Goal: Task Accomplishment & Management: Use online tool/utility

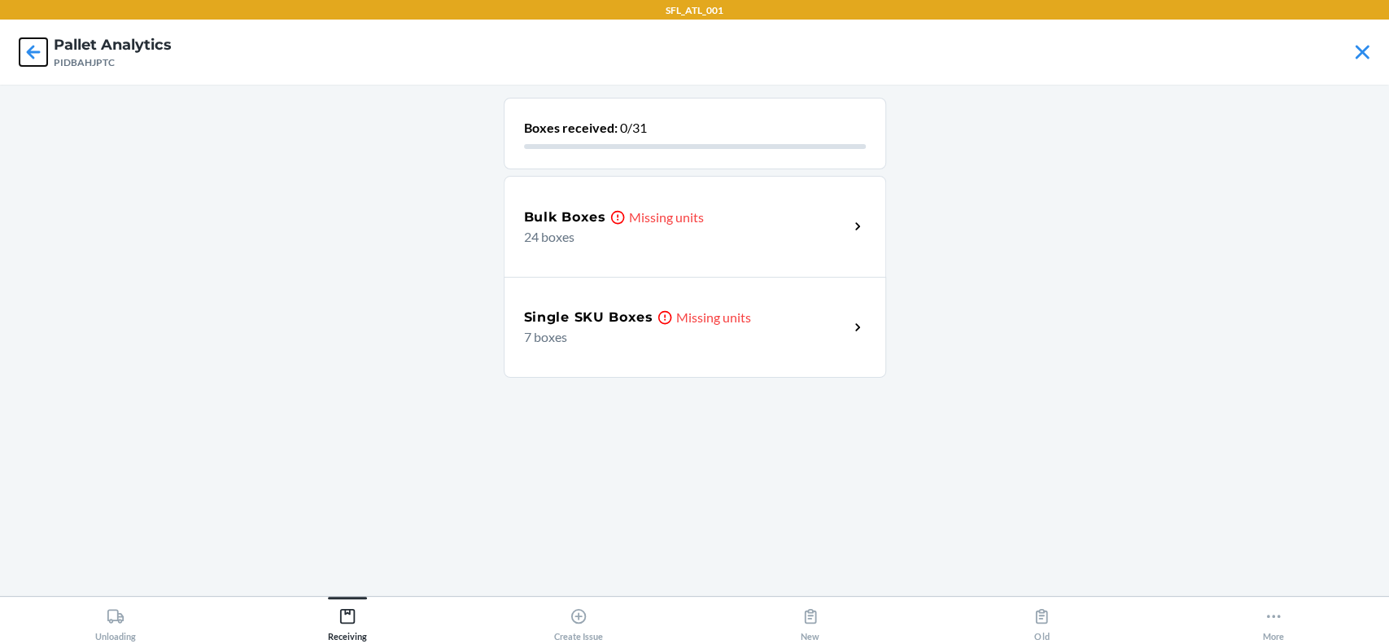
click at [27, 55] on icon at bounding box center [34, 52] width 28 height 28
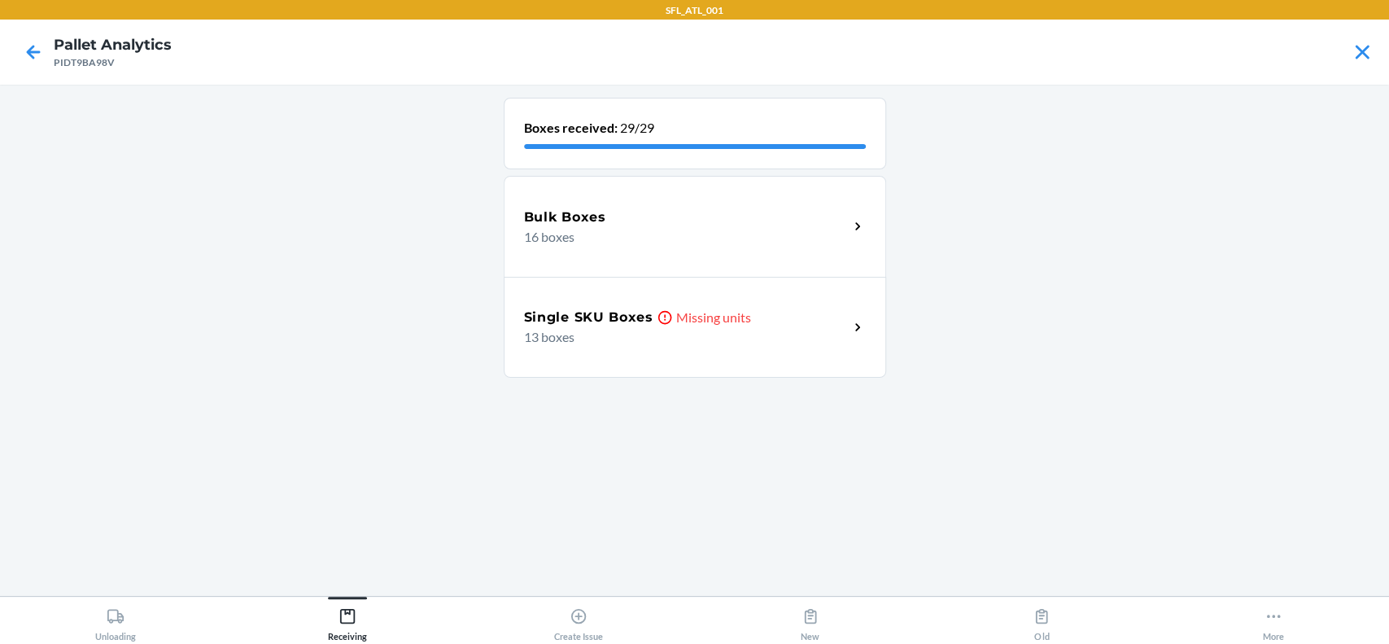
click at [749, 356] on div "Single SKU Boxes Missing units 13 boxes" at bounding box center [695, 327] width 382 height 101
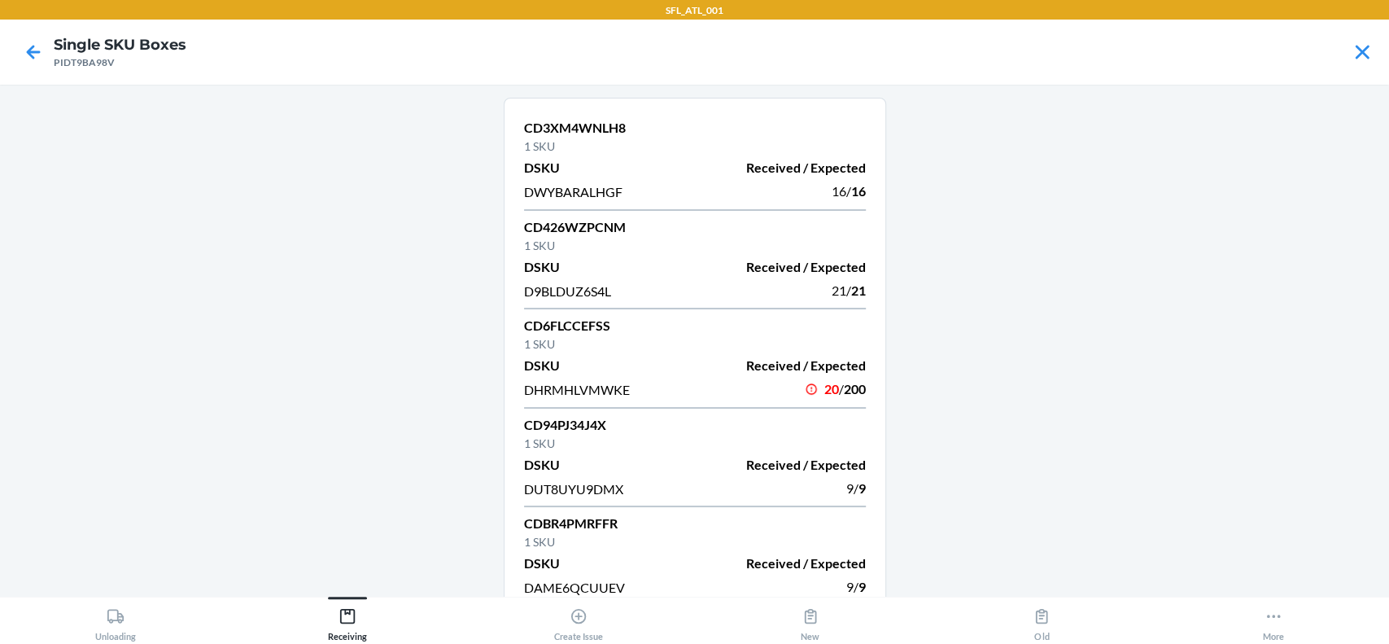
click at [754, 393] on div "20 / 200" at bounding box center [785, 389] width 161 height 22
drag, startPoint x: 631, startPoint y: 334, endPoint x: 490, endPoint y: 313, distance: 143.2
click at [490, 313] on main "CD3XM4WNLH8 1 SKU DSKU Received / Expected DWYBARALHGF 16 / 16 CD426WZPCNM 1 SK…" at bounding box center [694, 340] width 1389 height 511
drag, startPoint x: 623, startPoint y: 392, endPoint x: 504, endPoint y: 393, distance: 119.6
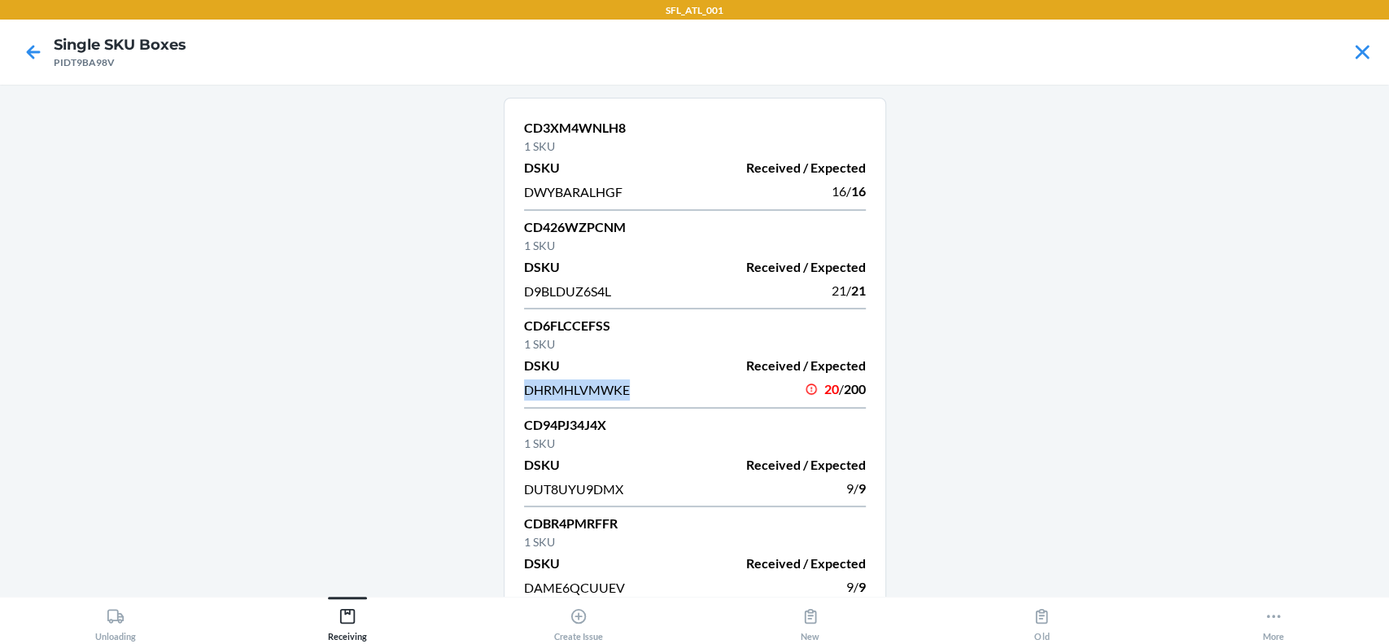
copy span "DHRMHLVMWKE"
drag, startPoint x: 650, startPoint y: 309, endPoint x: 601, endPoint y: 322, distance: 50.5
drag, startPoint x: 609, startPoint y: 325, endPoint x: 528, endPoint y: 314, distance: 82.1
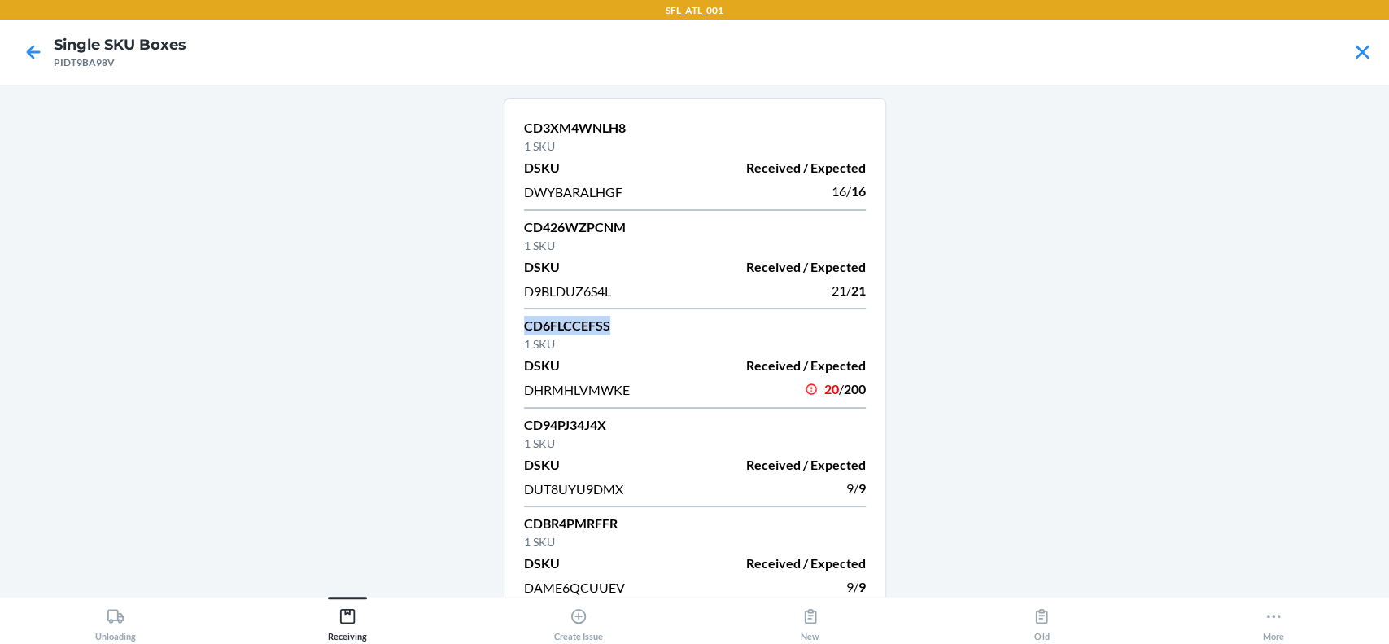
copy div "CD6FLCCEFSS"
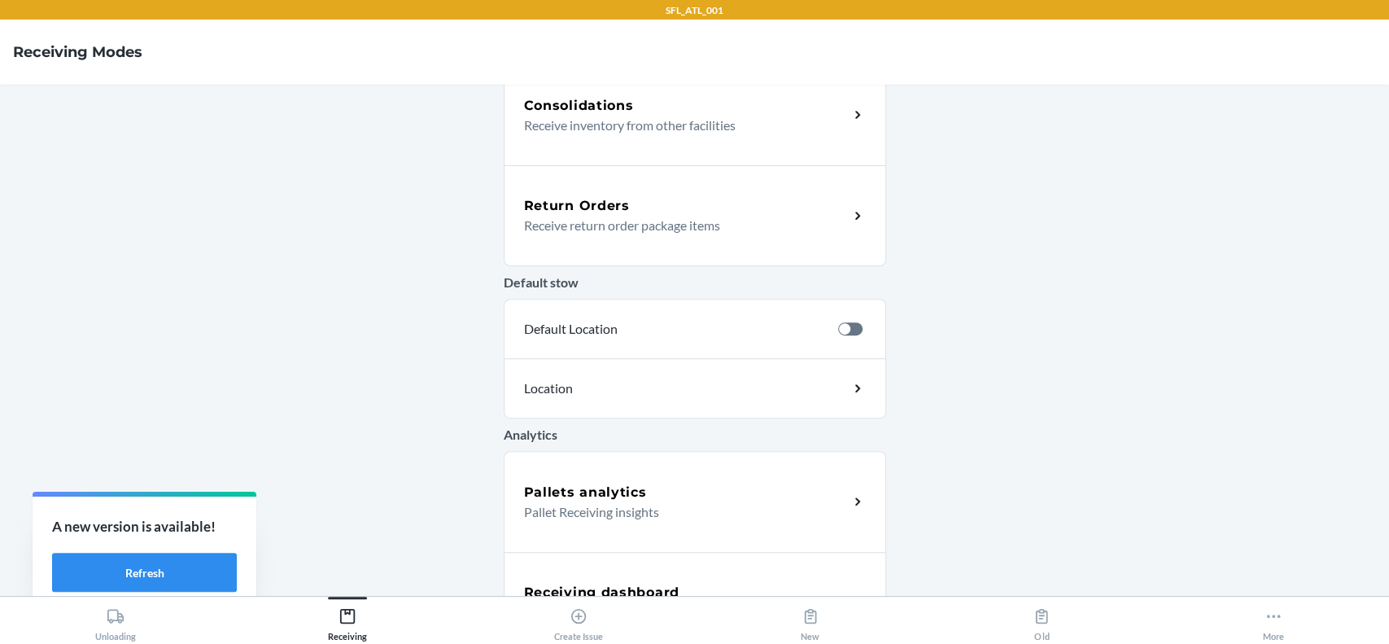
scroll to position [490, 0]
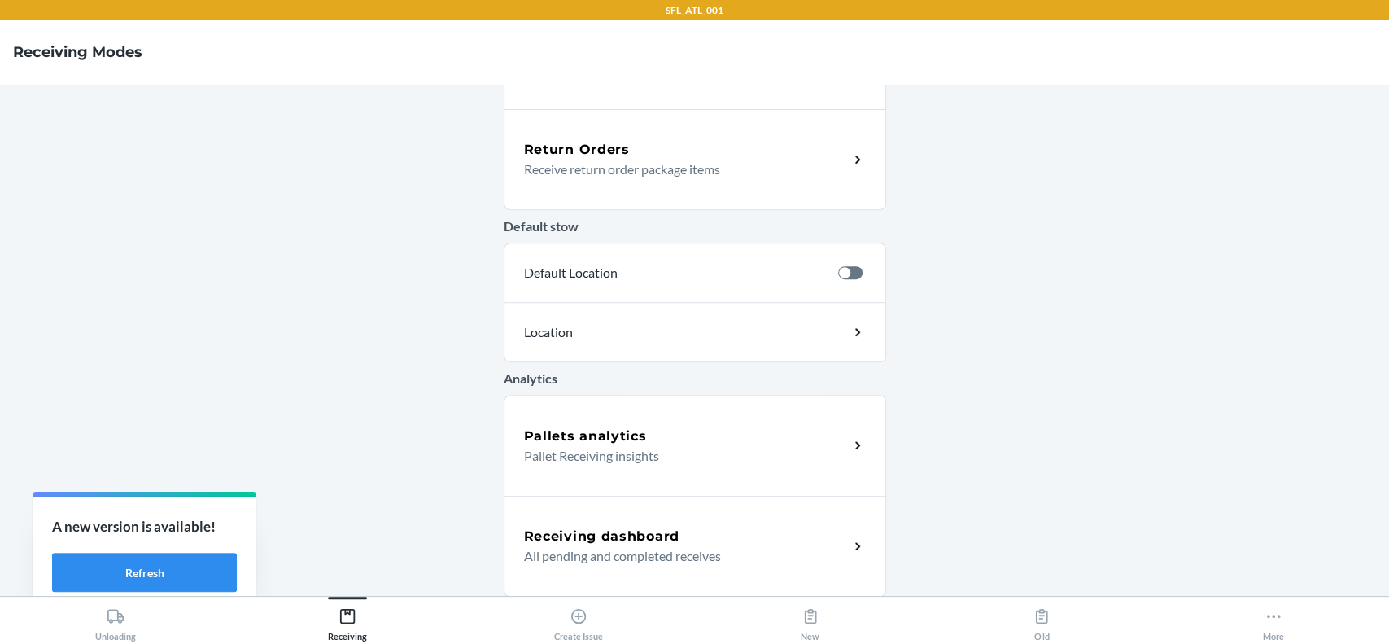
click at [675, 518] on div "Receiving dashboard All pending and completed receives" at bounding box center [695, 546] width 382 height 101
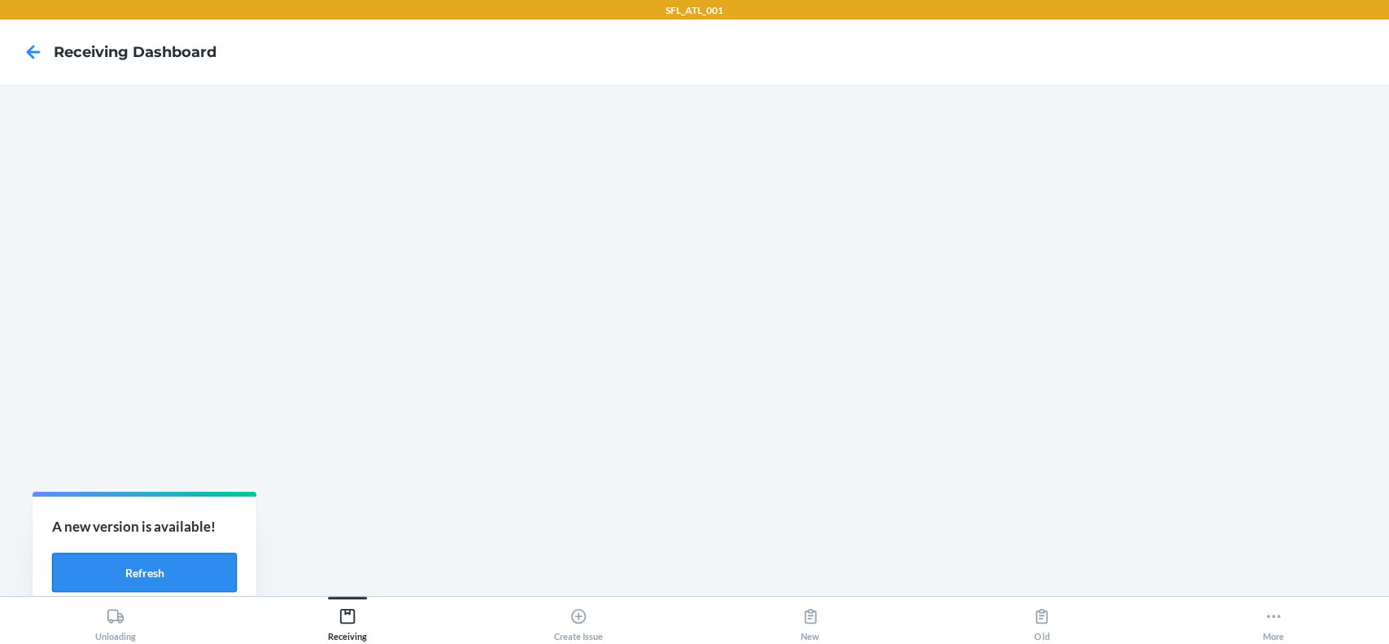
click at [156, 561] on button "Refresh" at bounding box center [144, 571] width 185 height 39
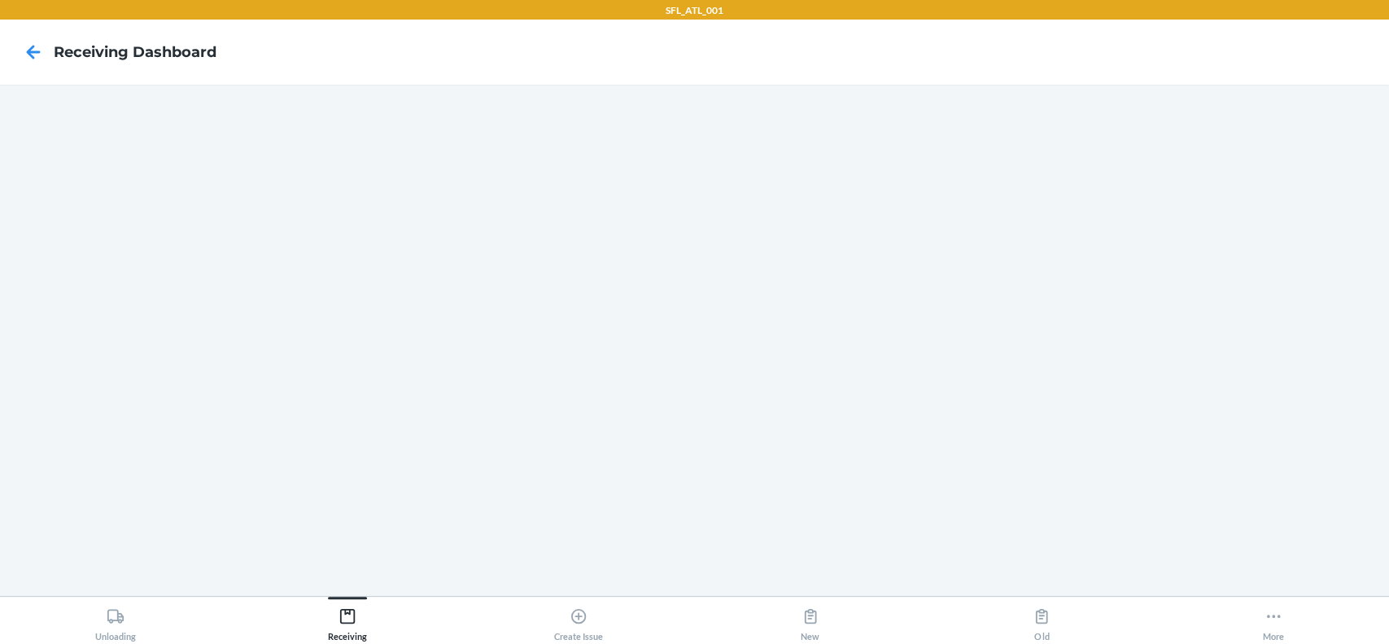
click at [1387, 172] on main at bounding box center [694, 340] width 1389 height 511
click at [1380, 175] on main at bounding box center [694, 340] width 1389 height 511
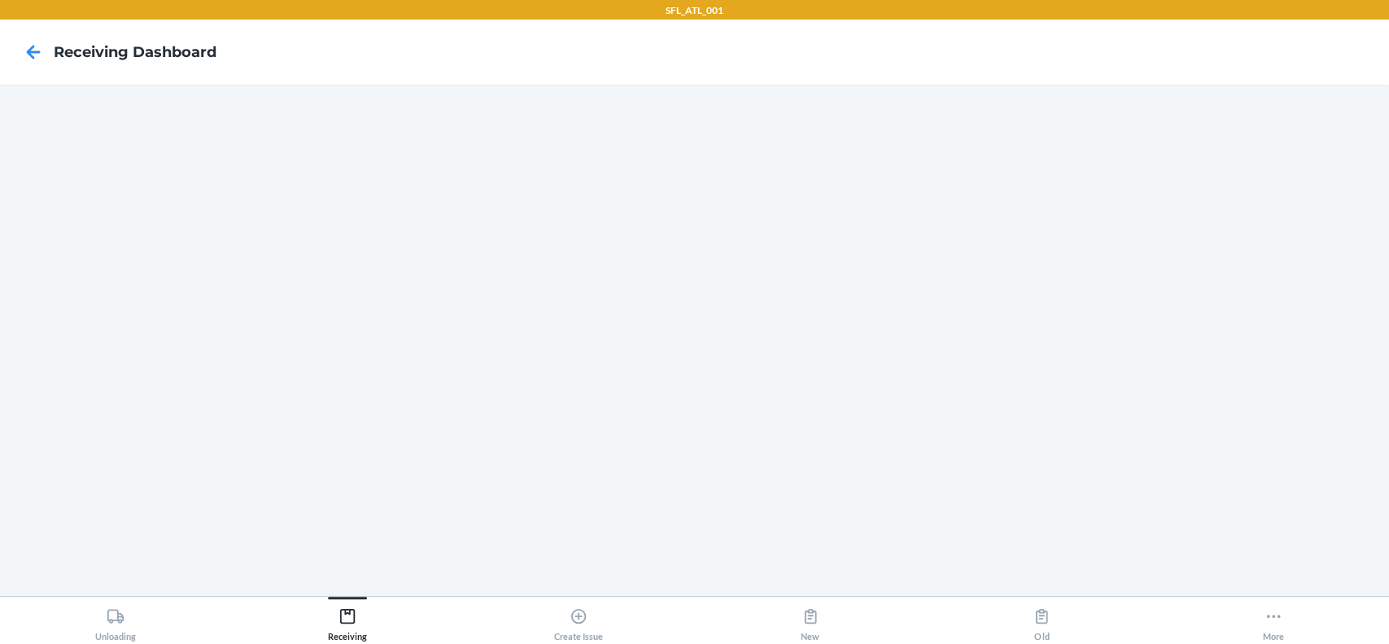
click at [1380, 175] on main at bounding box center [694, 340] width 1389 height 511
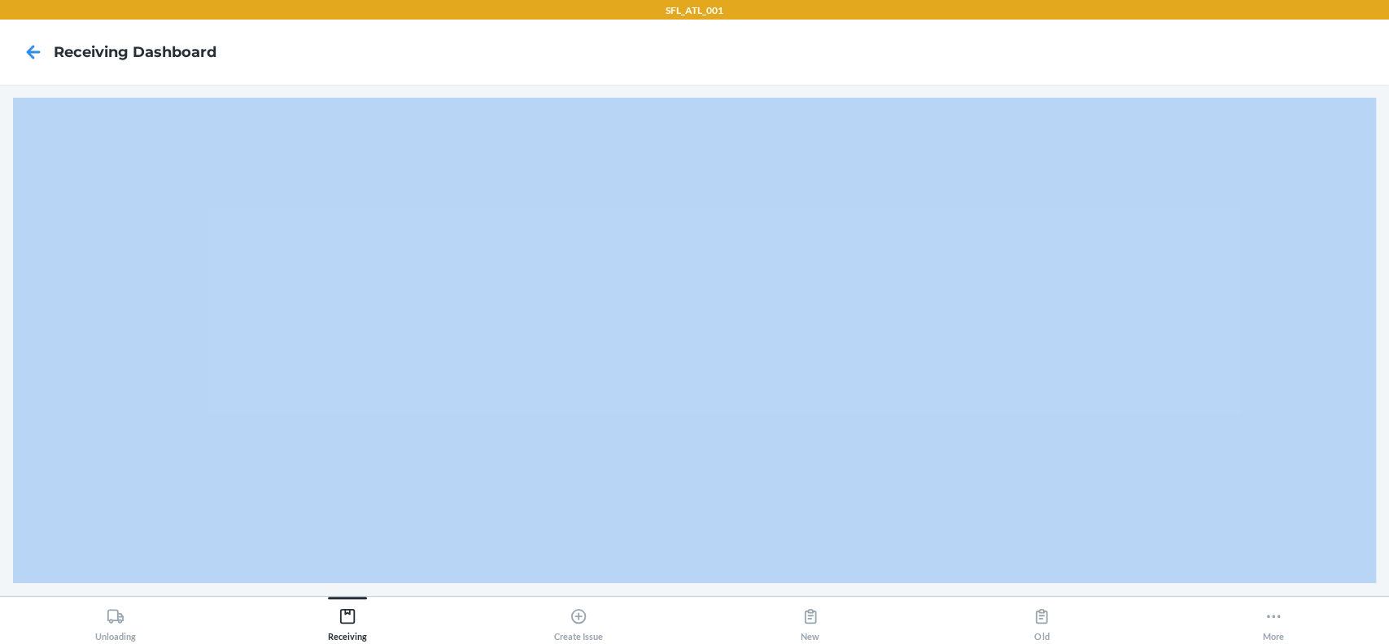
click at [1380, 177] on main at bounding box center [694, 340] width 1389 height 511
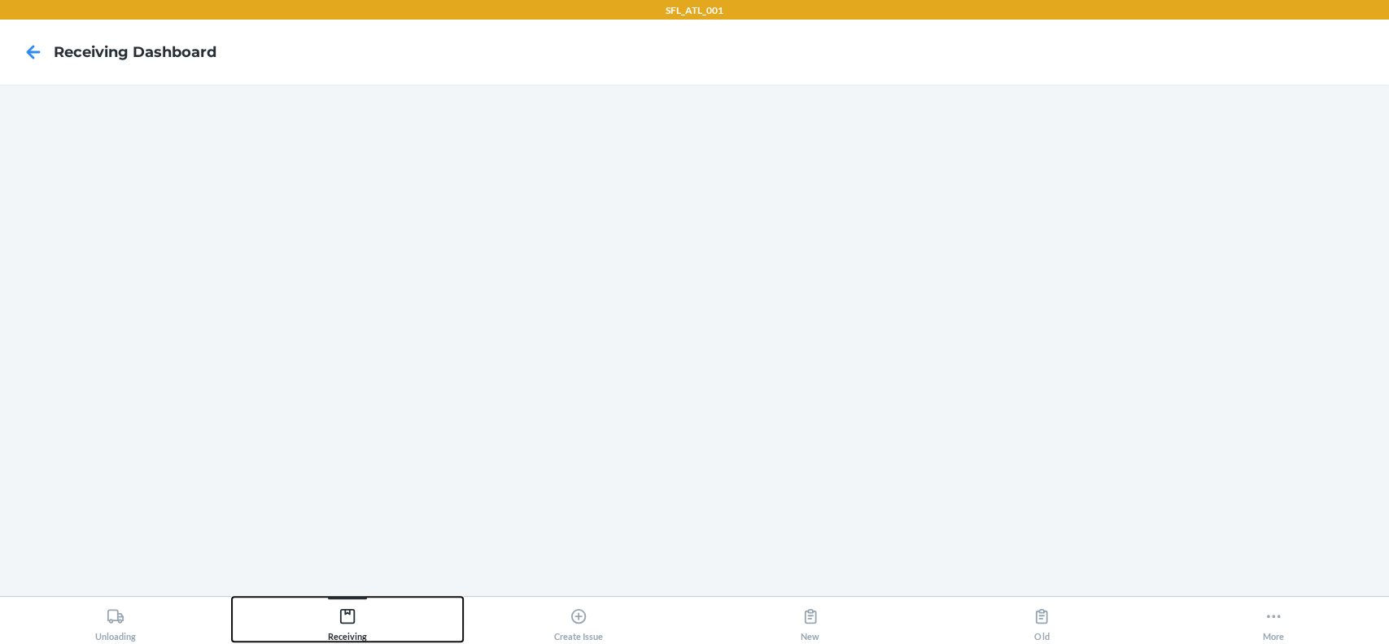
click at [341, 631] on div "Receiving" at bounding box center [347, 620] width 39 height 41
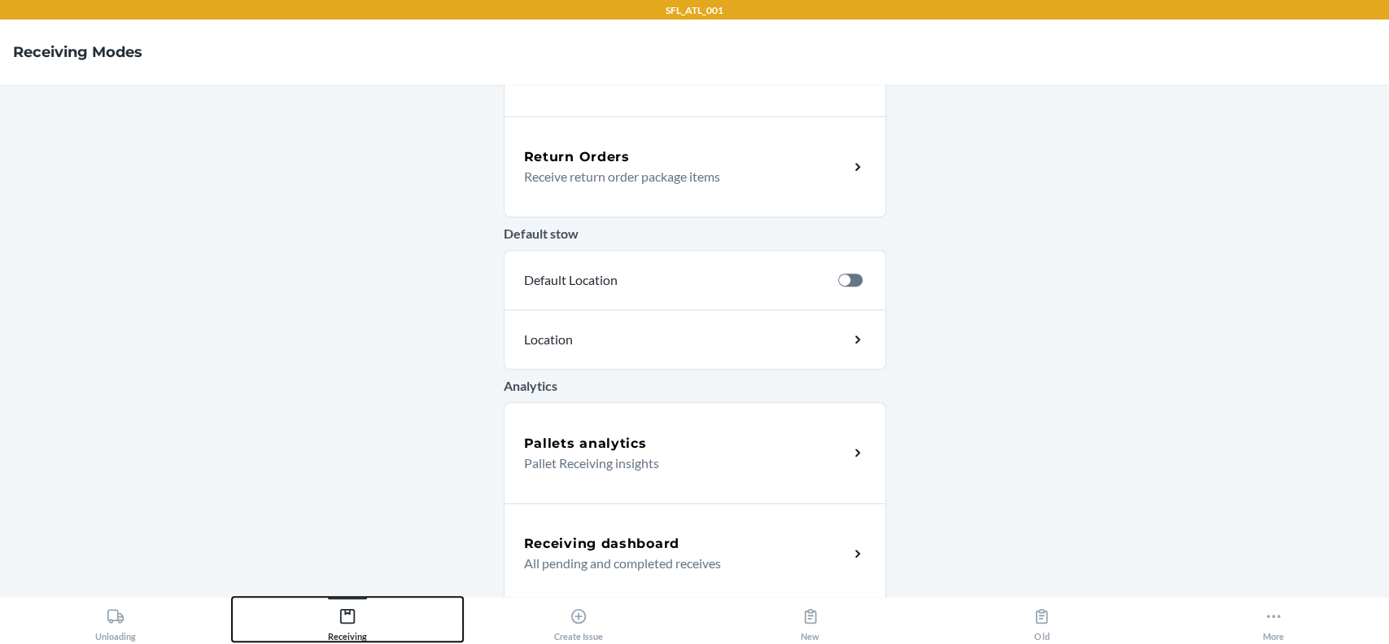
scroll to position [490, 0]
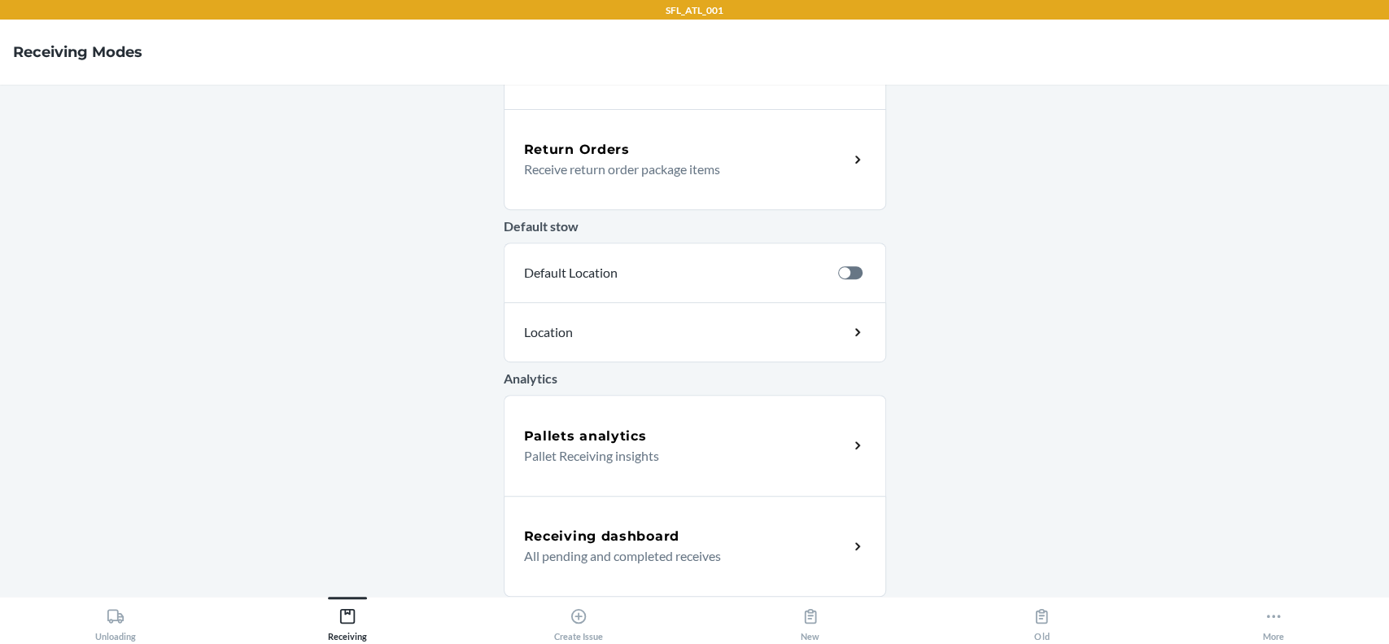
click at [749, 467] on div "Pallets analytics Pallet Receiving insights" at bounding box center [695, 445] width 382 height 101
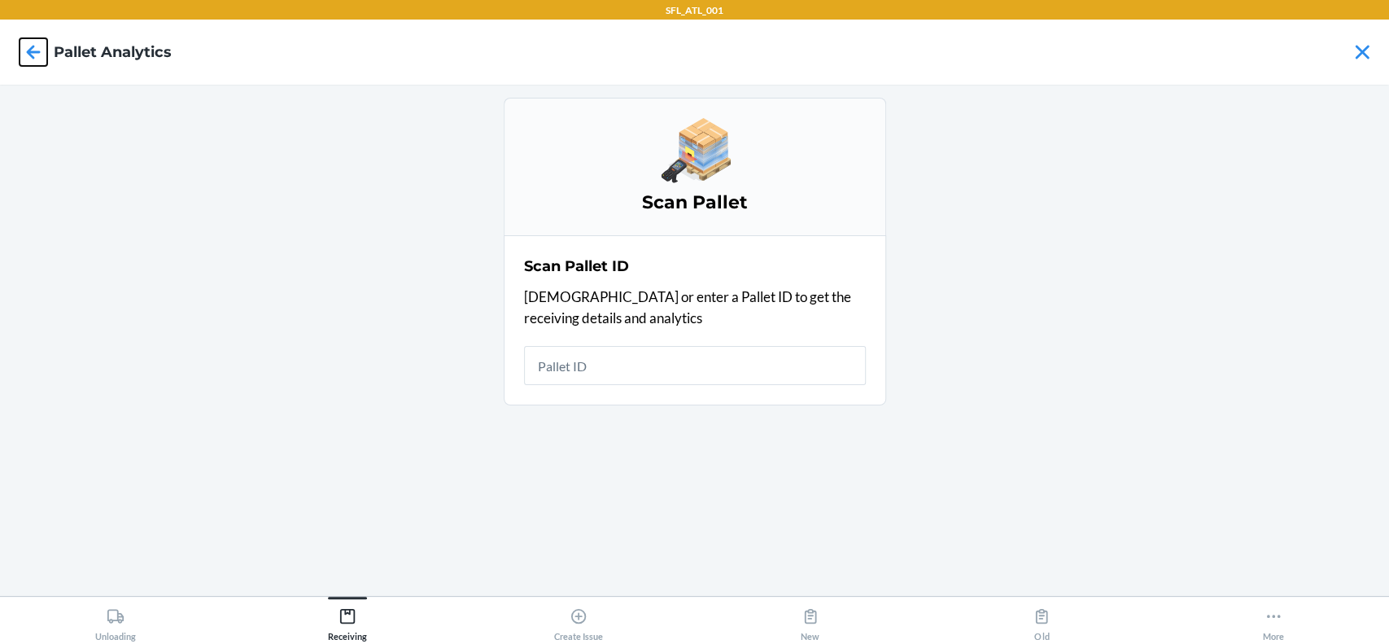
click at [39, 48] on icon at bounding box center [34, 52] width 28 height 28
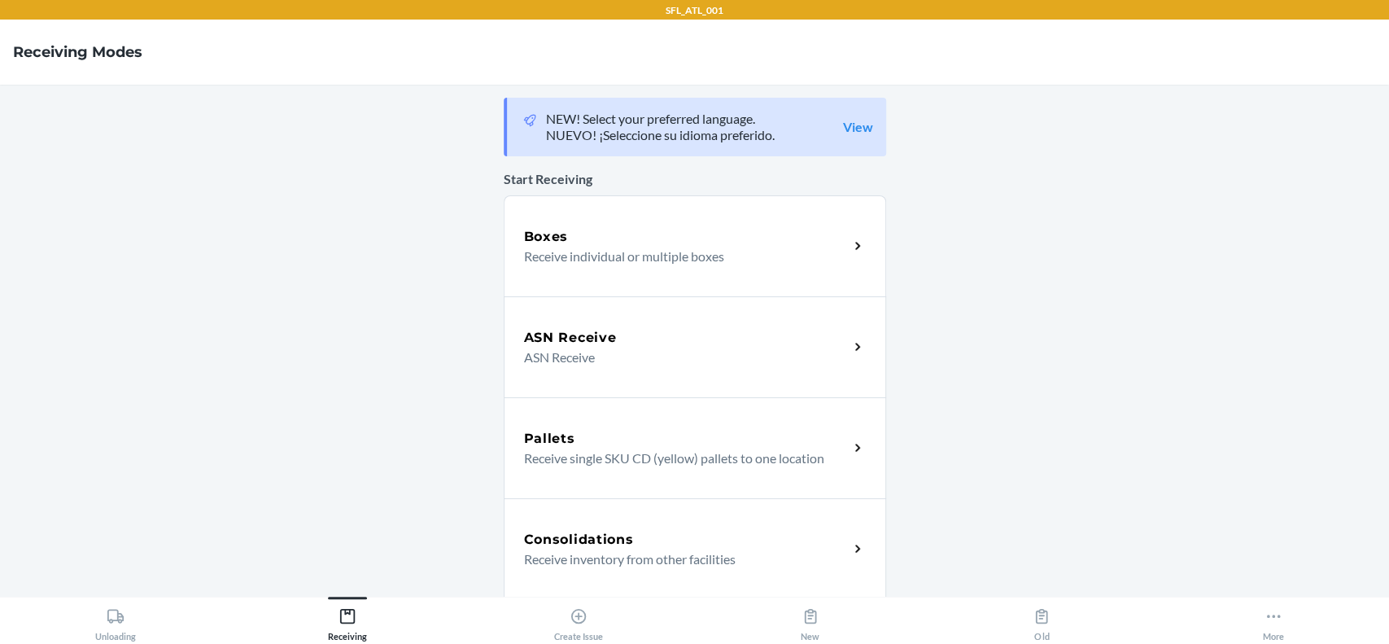
click at [575, 231] on div "Boxes" at bounding box center [686, 237] width 325 height 20
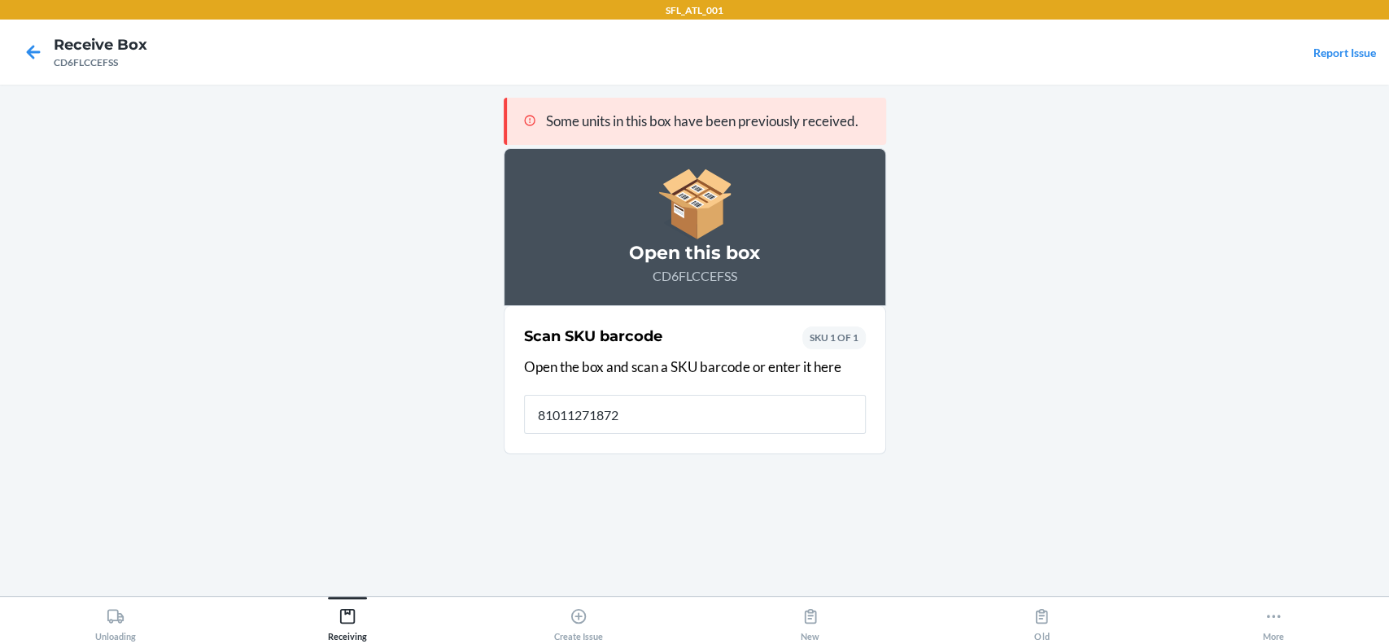
type input "810112718720"
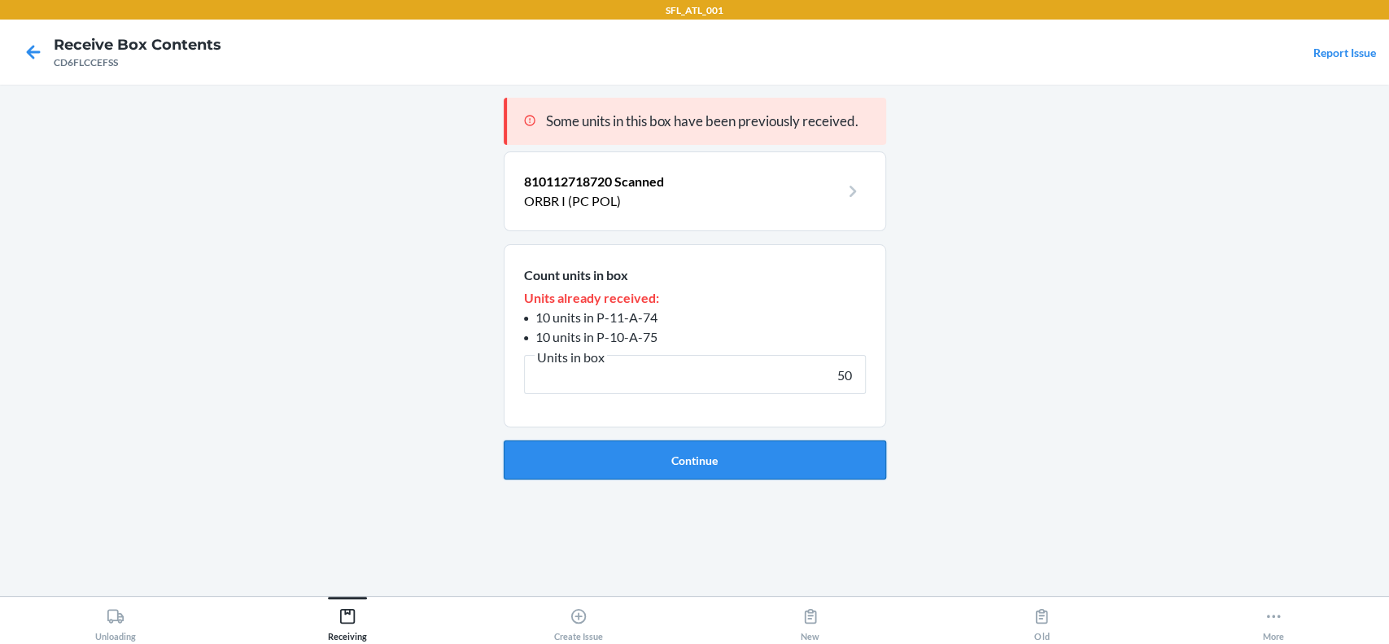
type input "50"
click at [729, 445] on button "Continue" at bounding box center [695, 459] width 382 height 39
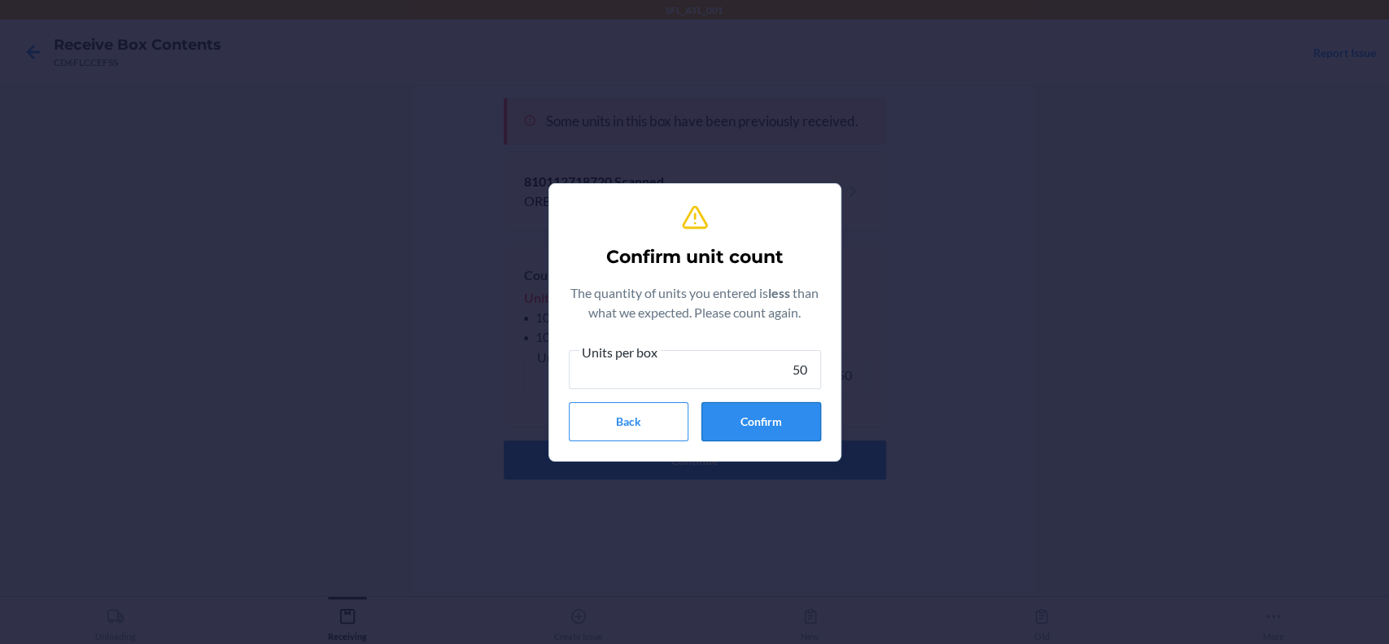
type input "50"
click at [781, 417] on button "Confirm" at bounding box center [761, 421] width 120 height 39
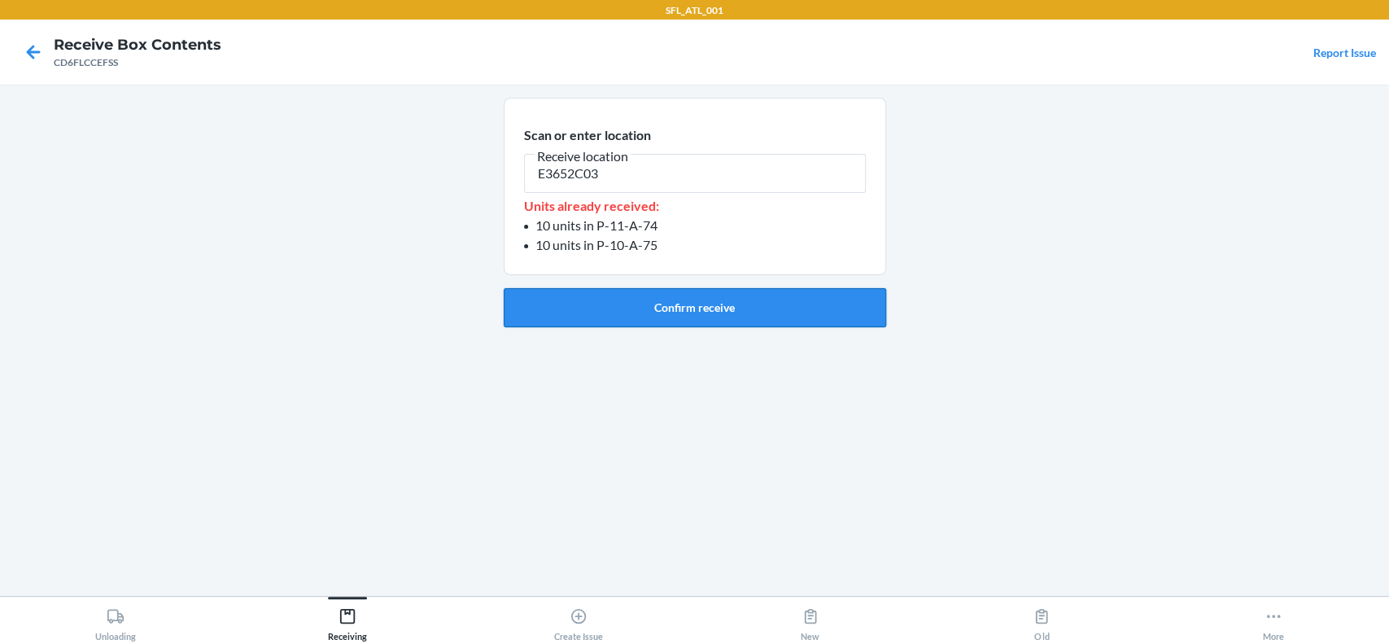
type input "E3652C03"
click at [858, 318] on button "Confirm receive" at bounding box center [695, 307] width 382 height 39
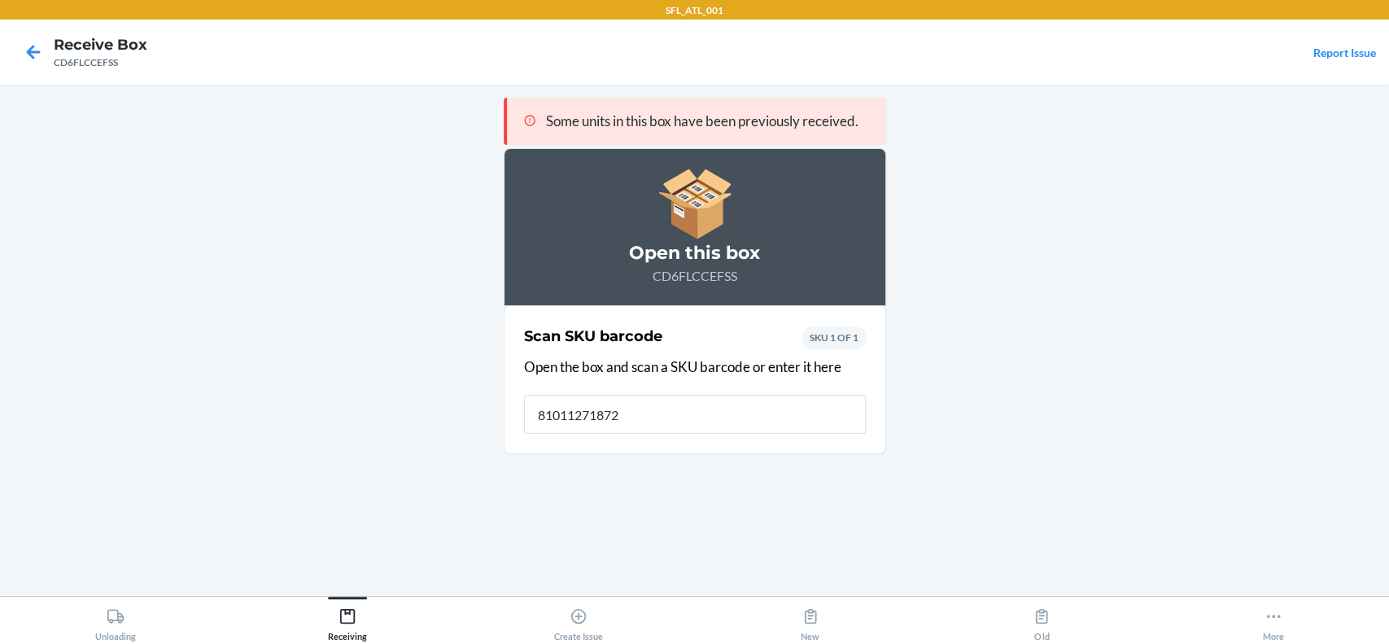
type input "810112718720"
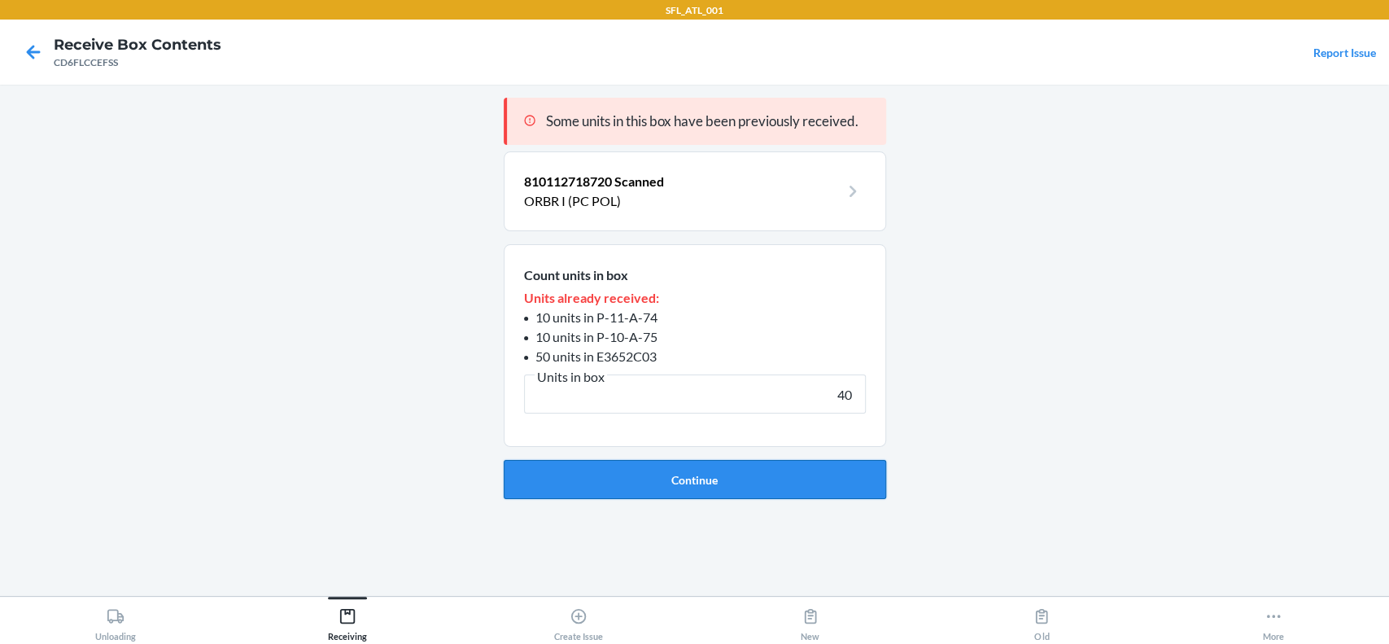
type input "40"
click at [712, 468] on button "Continue" at bounding box center [695, 479] width 382 height 39
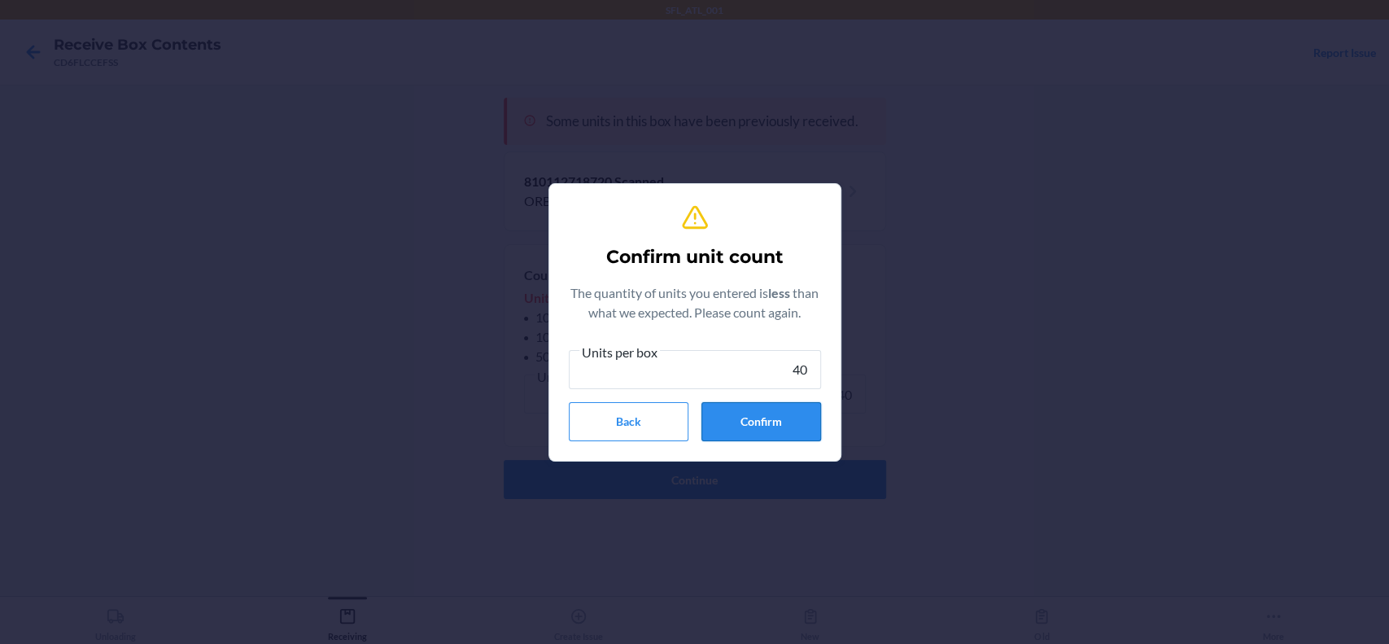
type input "40"
click at [764, 413] on button "Confirm" at bounding box center [761, 421] width 120 height 39
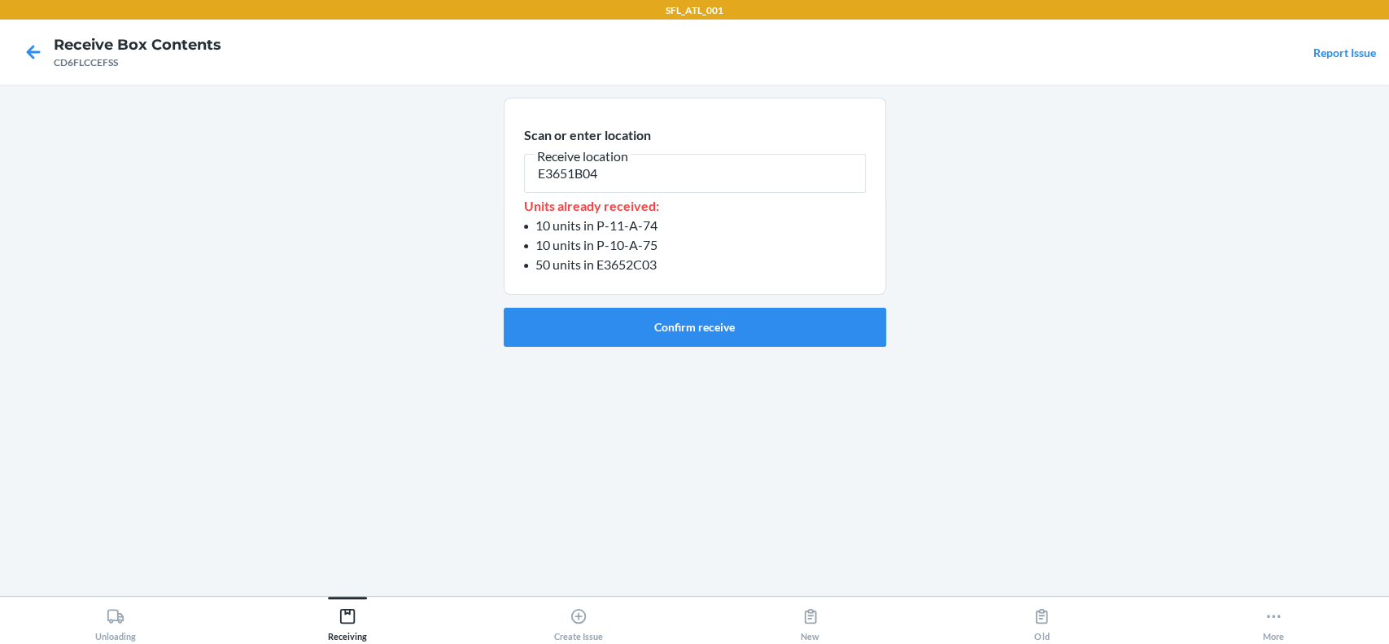
type input "E3651B04"
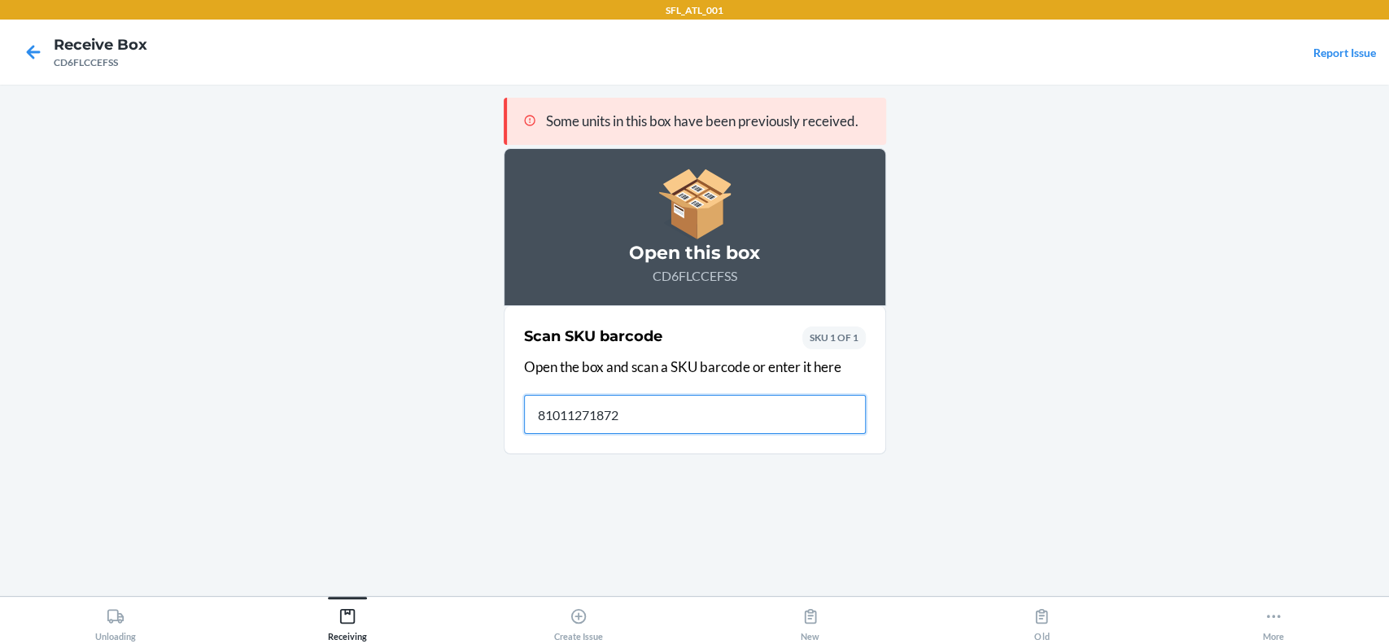
type input "810112718720"
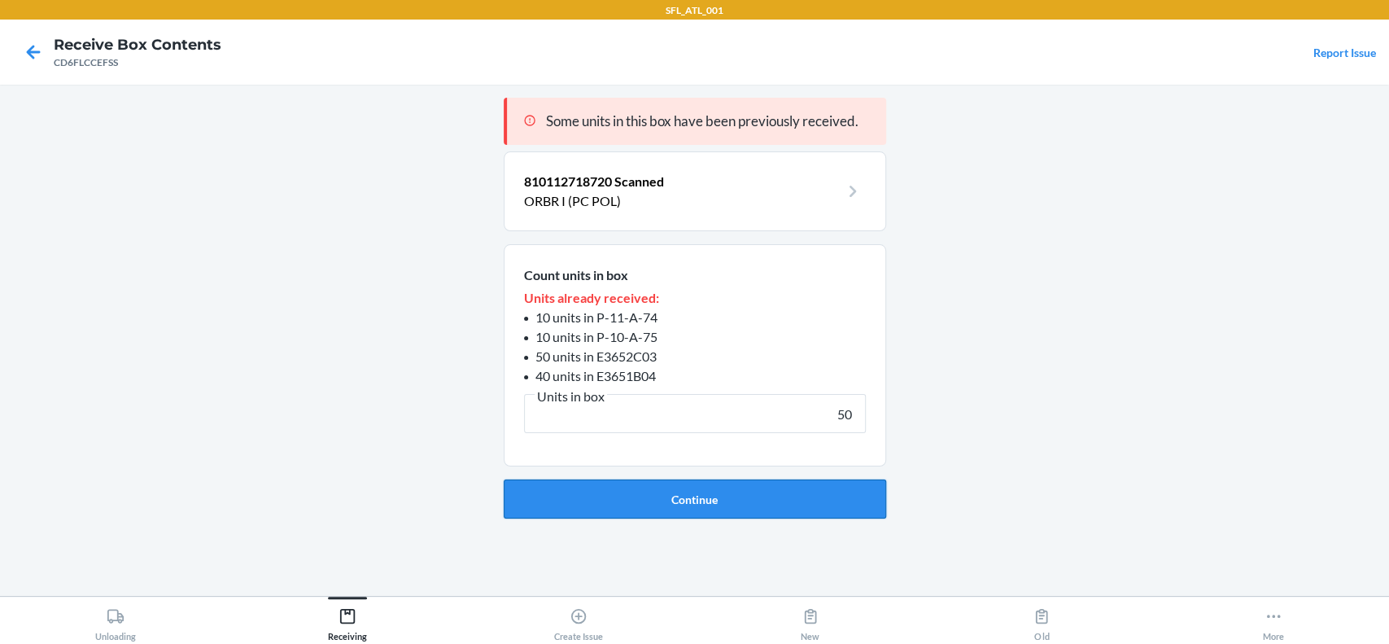
type input "50"
click at [814, 490] on button "Continue" at bounding box center [695, 498] width 382 height 39
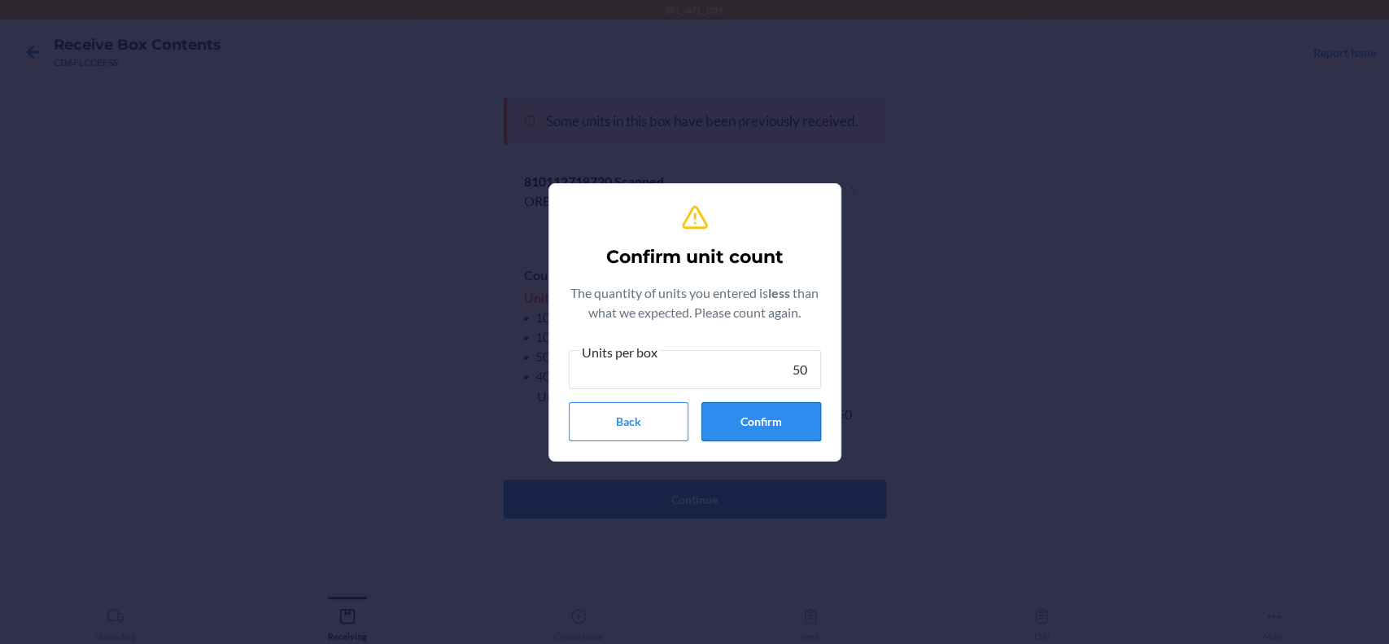
type input "50"
click at [746, 417] on button "Confirm" at bounding box center [761, 421] width 120 height 39
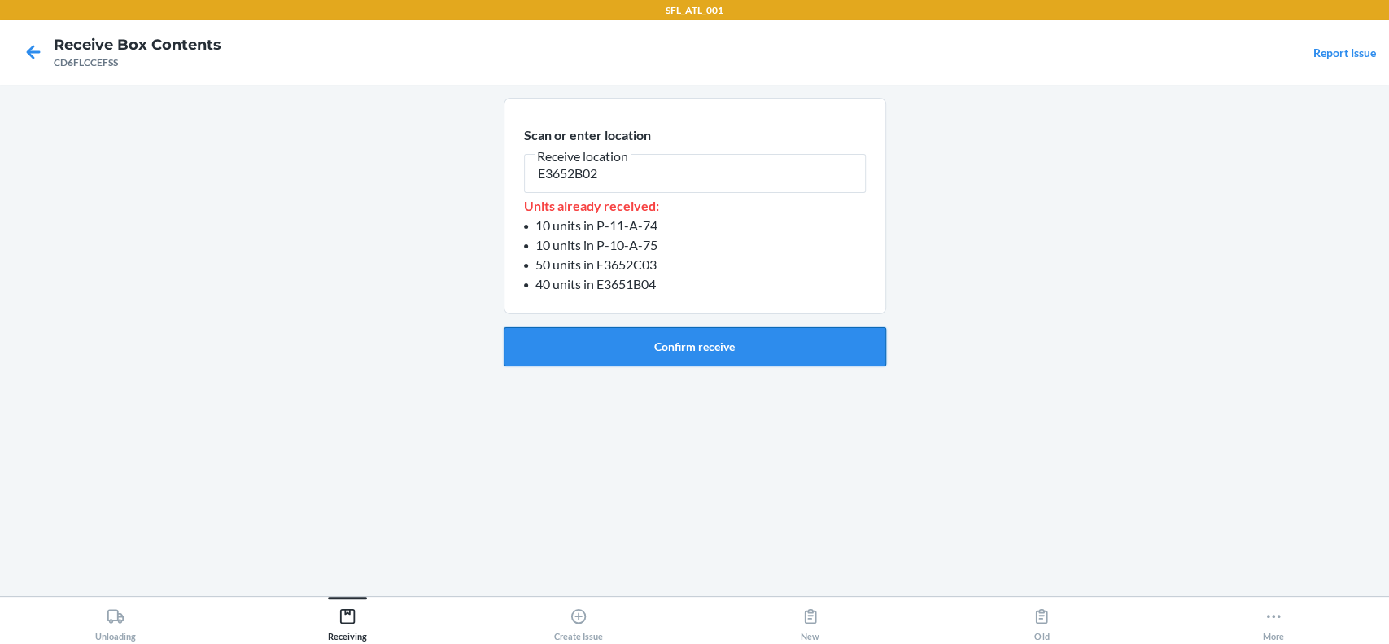
type input "E3652B02"
click at [710, 348] on button "Confirm receive" at bounding box center [695, 346] width 382 height 39
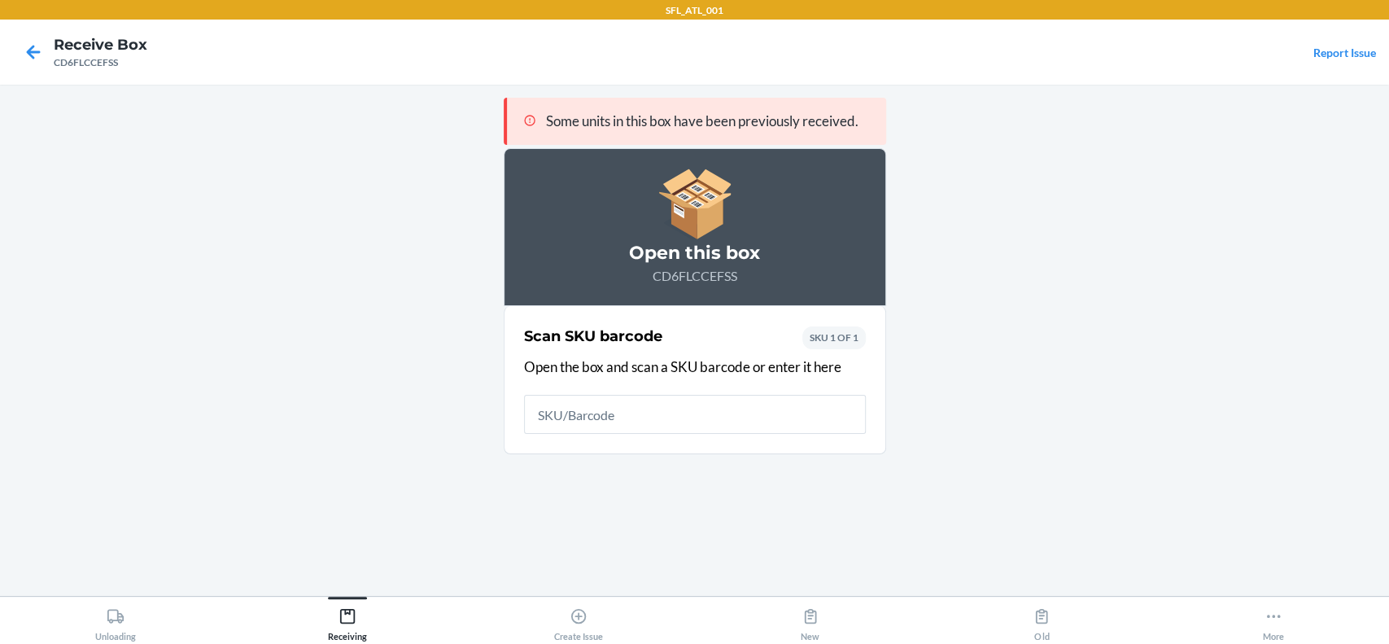
click at [664, 417] on input "text" at bounding box center [695, 414] width 342 height 39
type input "810112718720"
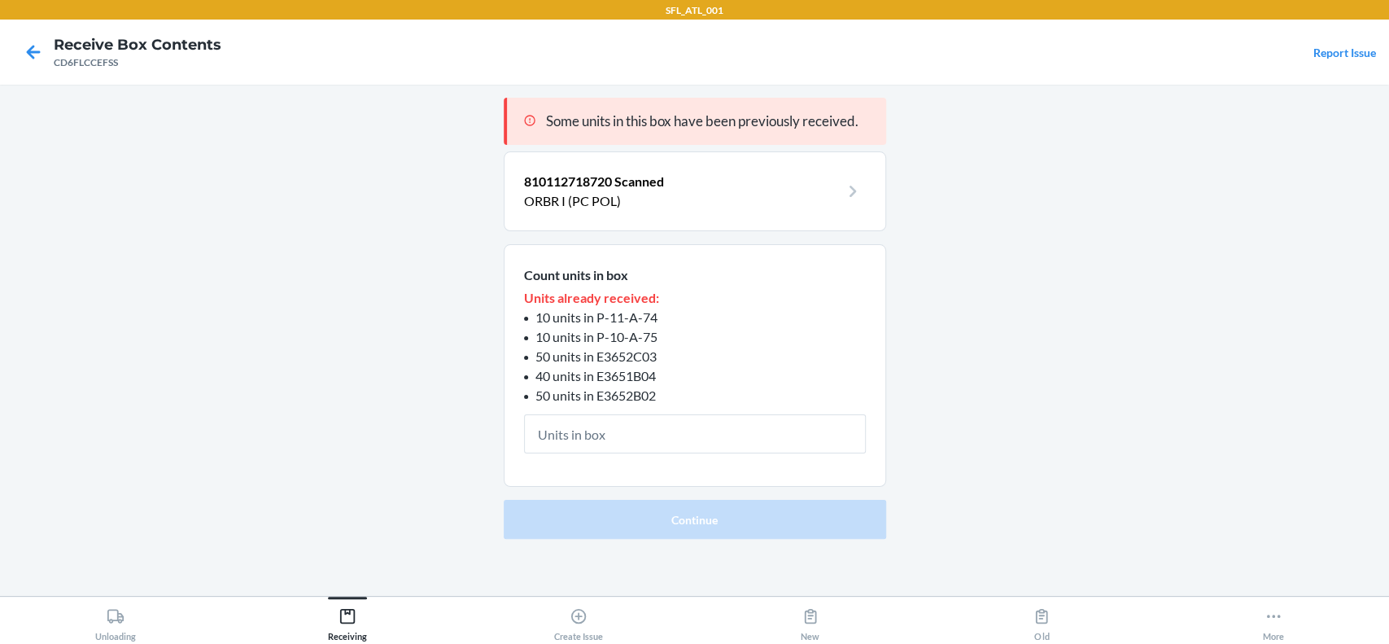
click at [675, 428] on input "text" at bounding box center [695, 433] width 342 height 39
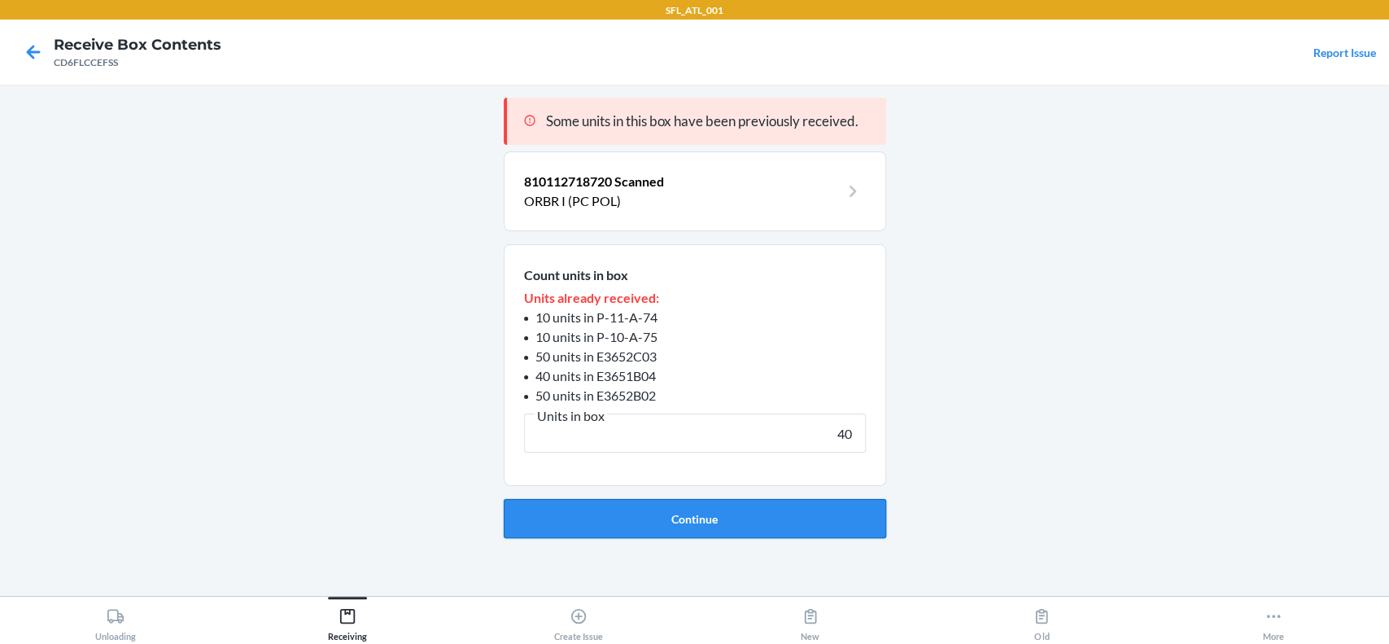
type input "40"
click at [666, 505] on button "Continue" at bounding box center [695, 518] width 382 height 39
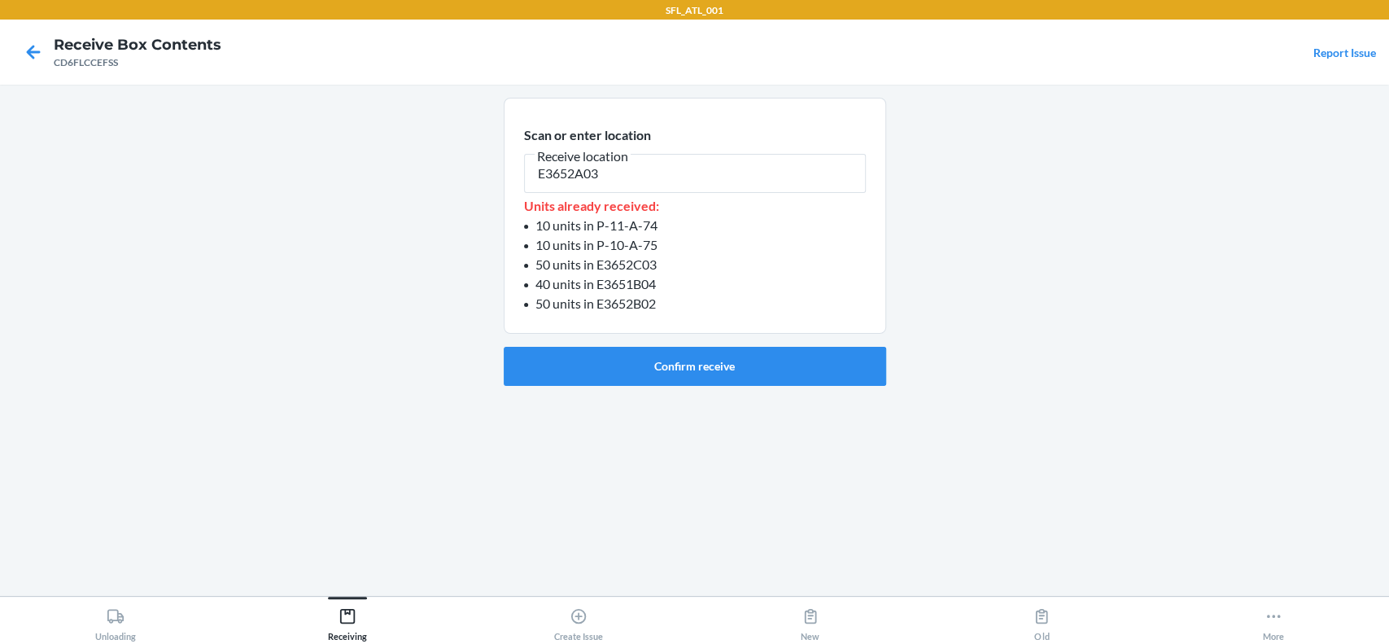
type input "E3652A03"
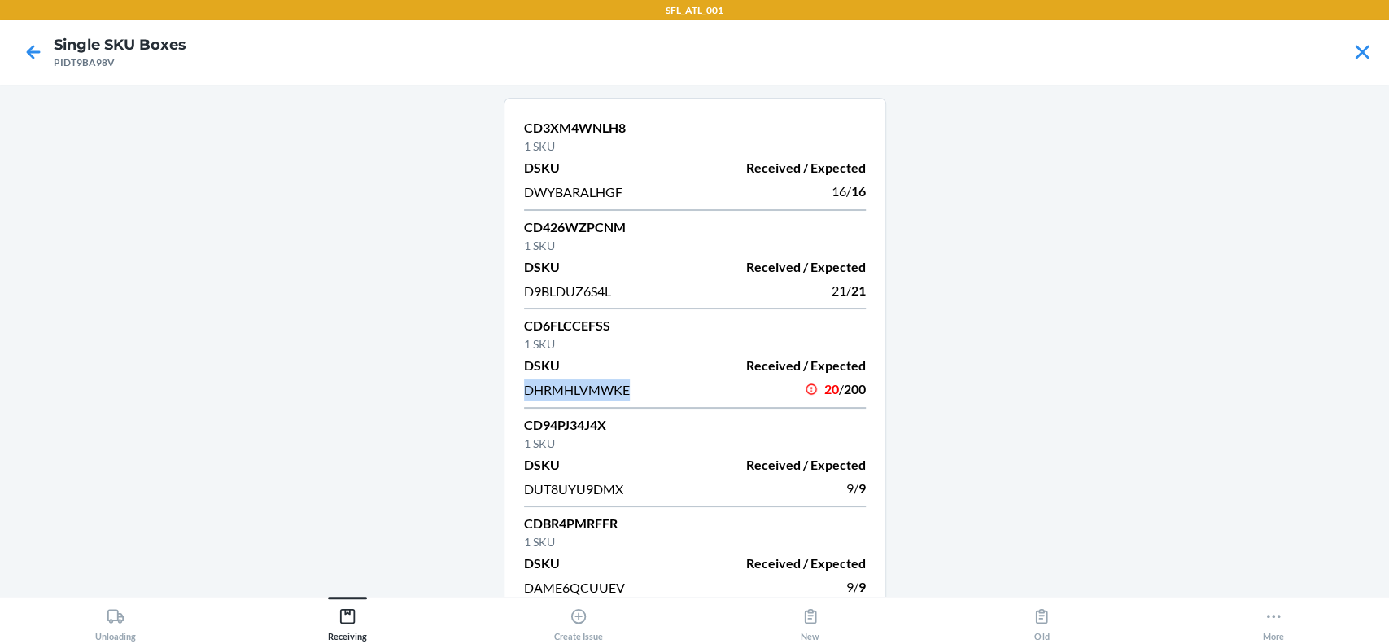
drag, startPoint x: 619, startPoint y: 388, endPoint x: 469, endPoint y: 382, distance: 150.7
click at [469, 382] on main "CD3XM4WNLH8 1 SKU DSKU Received / Expected DWYBARALHGF 16 / 16 CD426WZPCNM 1 SK…" at bounding box center [694, 340] width 1389 height 511
drag, startPoint x: 609, startPoint y: 327, endPoint x: 509, endPoint y: 322, distance: 100.2
copy p "CD6FLCCEFSS"
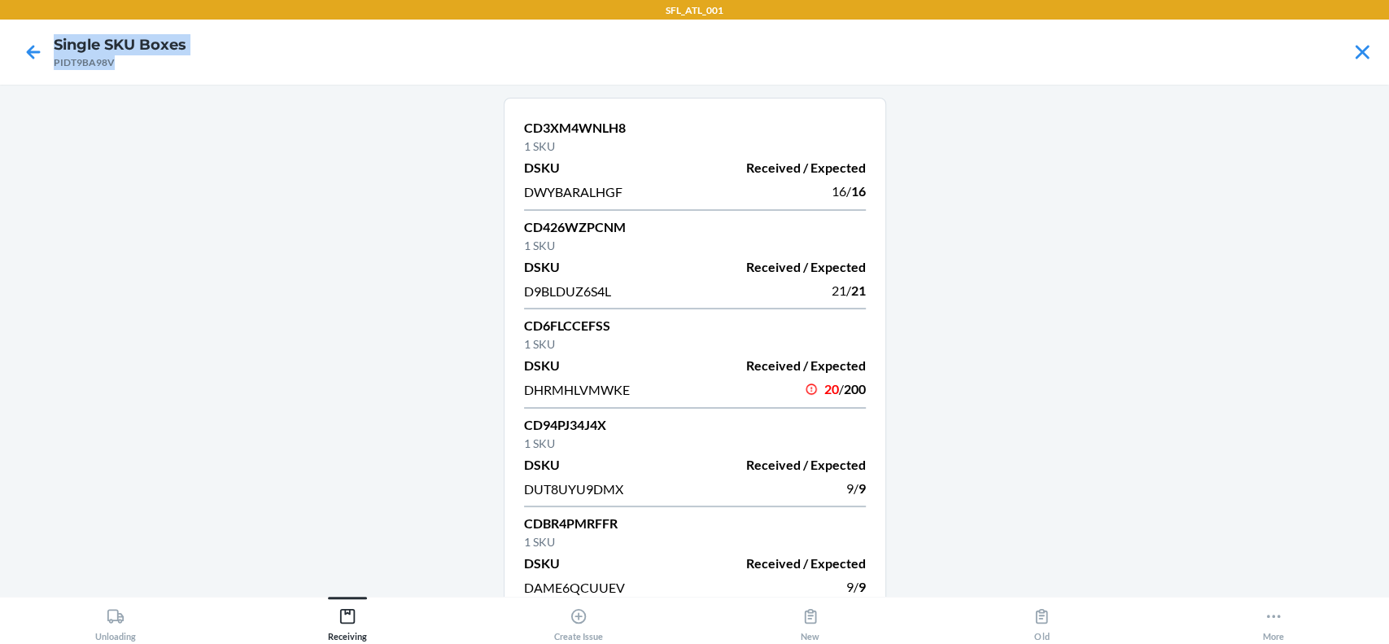
drag, startPoint x: 116, startPoint y: 62, endPoint x: 43, endPoint y: 69, distance: 72.8
click at [1, 80] on nav "Single SKU Boxes PIDT9BA98V" at bounding box center [694, 52] width 1389 height 65
click at [132, 55] on h4 "Single SKU Boxes" at bounding box center [120, 44] width 133 height 21
drag, startPoint x: 127, startPoint y: 62, endPoint x: 50, endPoint y: 71, distance: 77.8
click at [50, 71] on nav "Single SKU Boxes PIDT9BA98V" at bounding box center [694, 52] width 1389 height 65
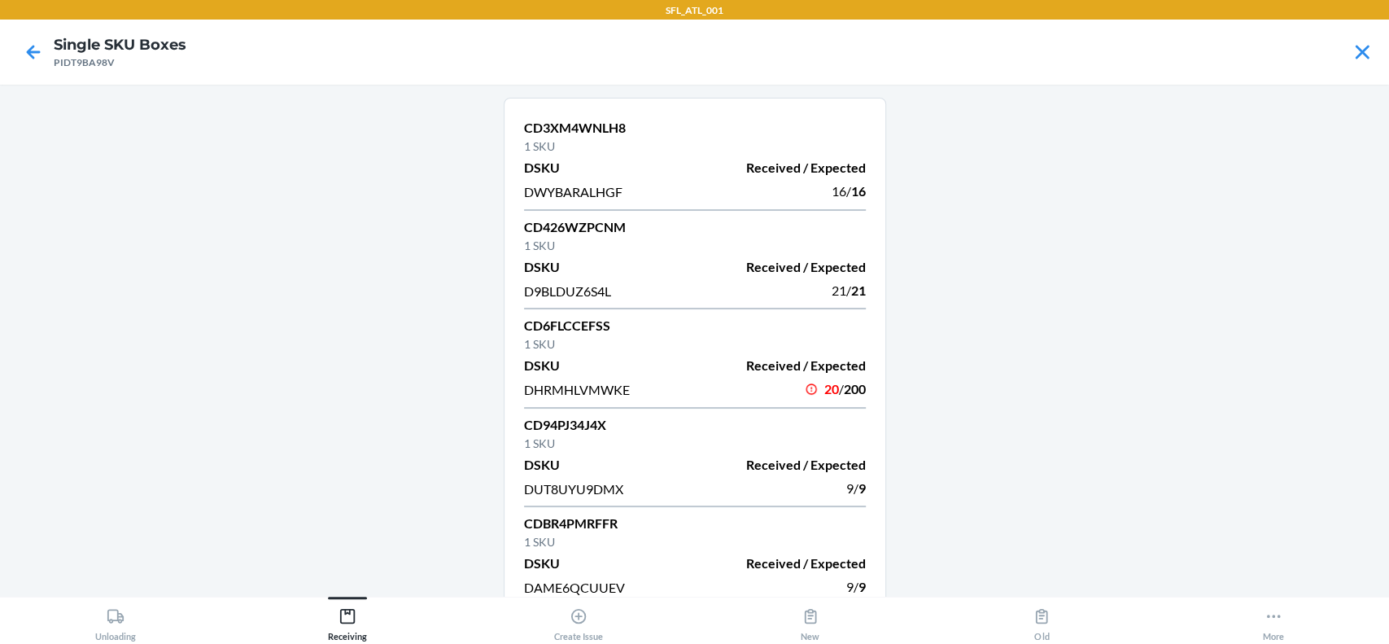
click at [53, 71] on div at bounding box center [33, 52] width 41 height 41
drag, startPoint x: 50, startPoint y: 69, endPoint x: 107, endPoint y: 67, distance: 56.2
click at [111, 69] on nav "Single SKU Boxes PIDT9BA98V" at bounding box center [694, 52] width 1389 height 65
drag, startPoint x: 116, startPoint y: 98, endPoint x: 150, endPoint y: 21, distance: 84.5
click at [117, 99] on main "CD3XM4WNLH8 1 SKU DSKU Received / Expected DWYBARALHGF 16 / 16 CD426WZPCNM 1 SK…" at bounding box center [694, 340] width 1389 height 511
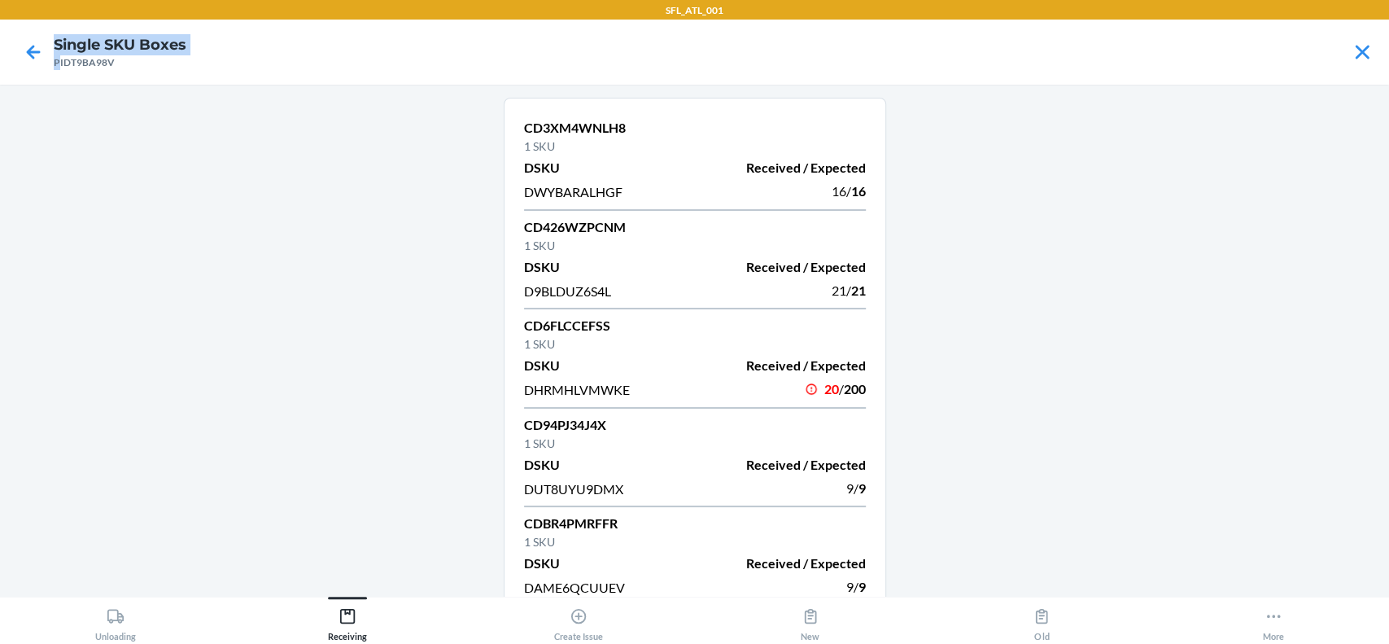
drag, startPoint x: 52, startPoint y: 56, endPoint x: 60, endPoint y: 65, distance: 12.1
click at [60, 65] on nav "Single SKU Boxes PIDT9BA98V" at bounding box center [694, 52] width 1389 height 65
drag, startPoint x: 85, startPoint y: 133, endPoint x: 85, endPoint y: 76, distance: 57.8
click at [85, 131] on main "CD3XM4WNLH8 1 SKU DSKU Received / Expected DWYBARALHGF 16 / 16 CD426WZPCNM 1 SK…" at bounding box center [694, 340] width 1389 height 511
drag, startPoint x: 48, startPoint y: 63, endPoint x: 72, endPoint y: 66, distance: 24.6
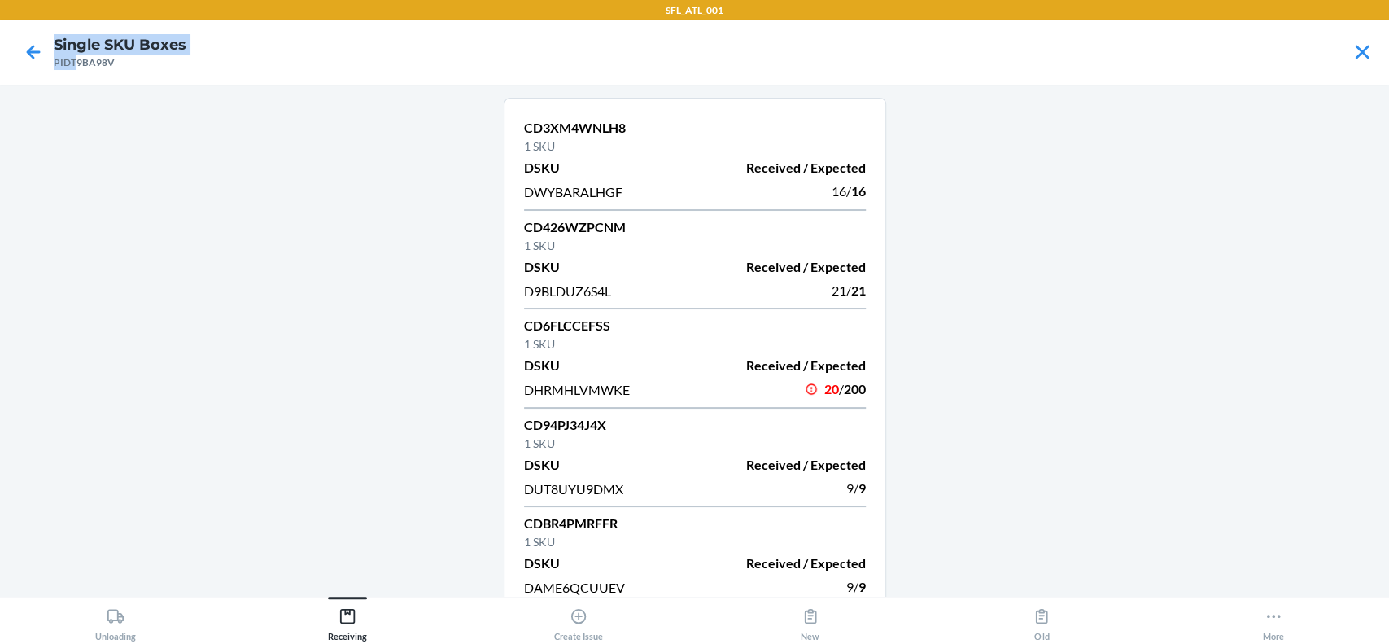
click at [72, 66] on nav "Single SKU Boxes PIDT9BA98V" at bounding box center [694, 52] width 1389 height 65
click at [107, 74] on nav "Single SKU Boxes PIDT9BA98V" at bounding box center [694, 52] width 1389 height 65
drag, startPoint x: 114, startPoint y: 65, endPoint x: 54, endPoint y: 68, distance: 60.3
click at [55, 63] on div "PIDT9BA98V" at bounding box center [120, 62] width 133 height 15
copy div "PIDT9BA98V"
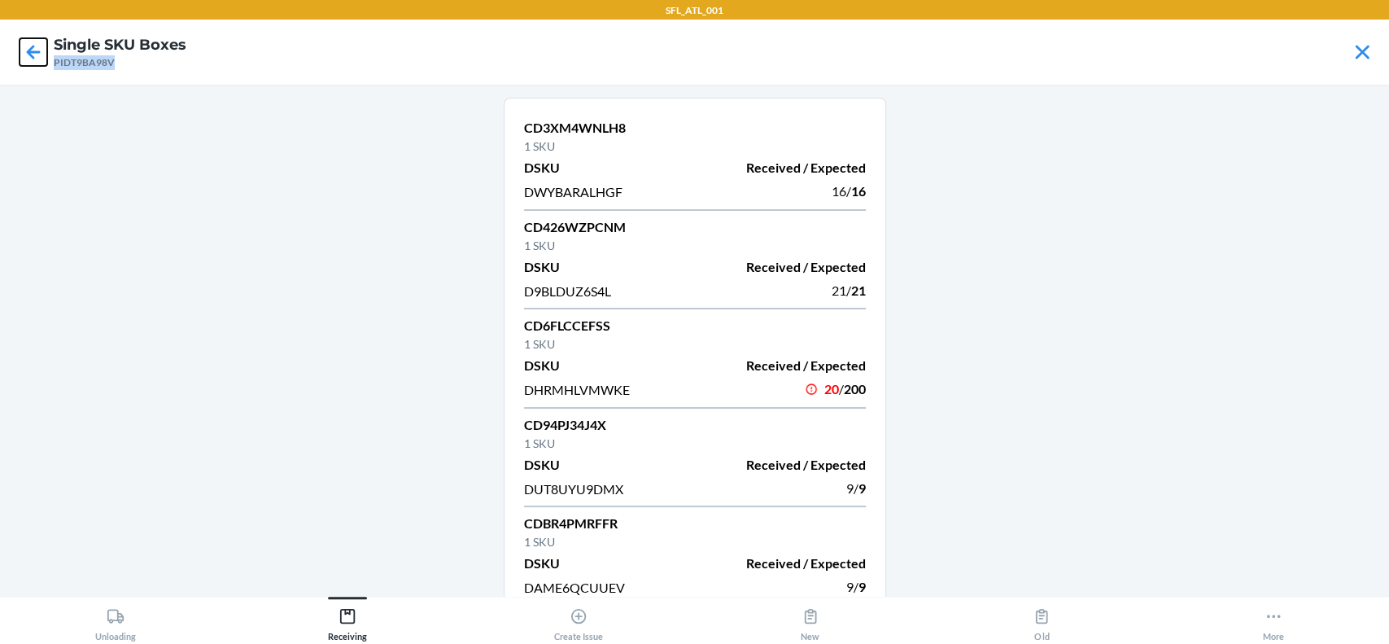
click at [26, 49] on icon at bounding box center [34, 52] width 28 height 28
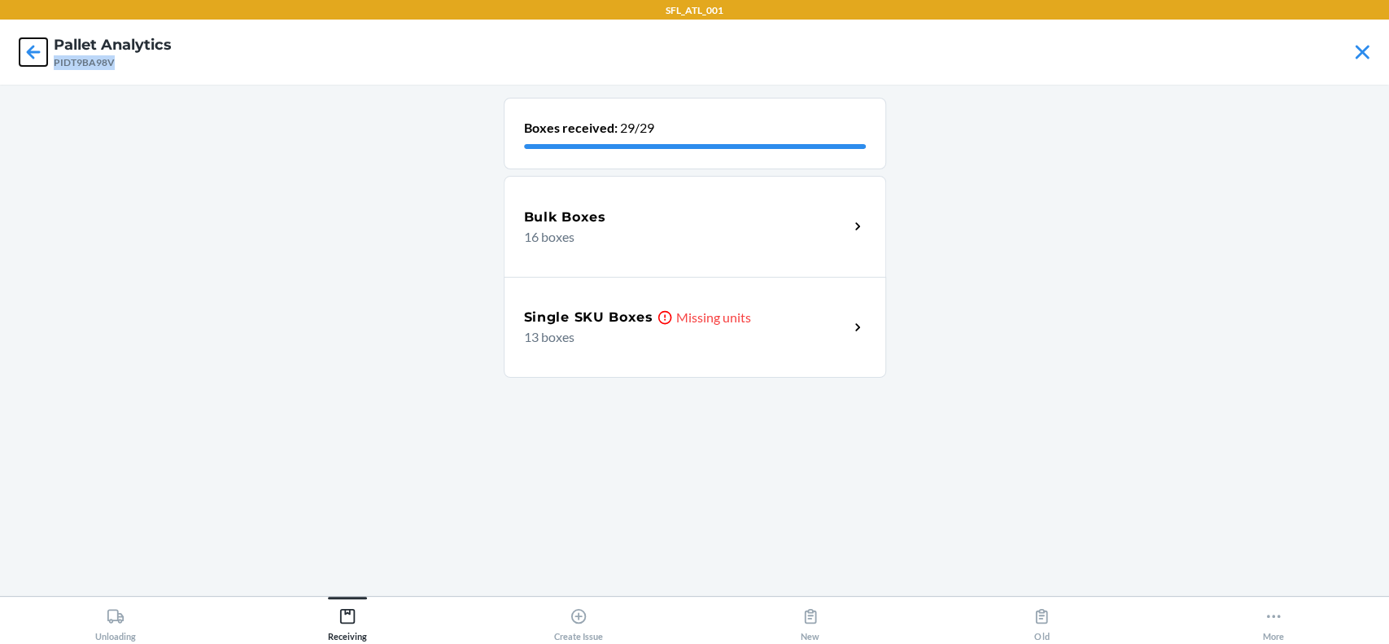
click at [46, 41] on icon at bounding box center [34, 52] width 28 height 28
click at [665, 315] on div "Single SKU Boxes" at bounding box center [686, 318] width 325 height 20
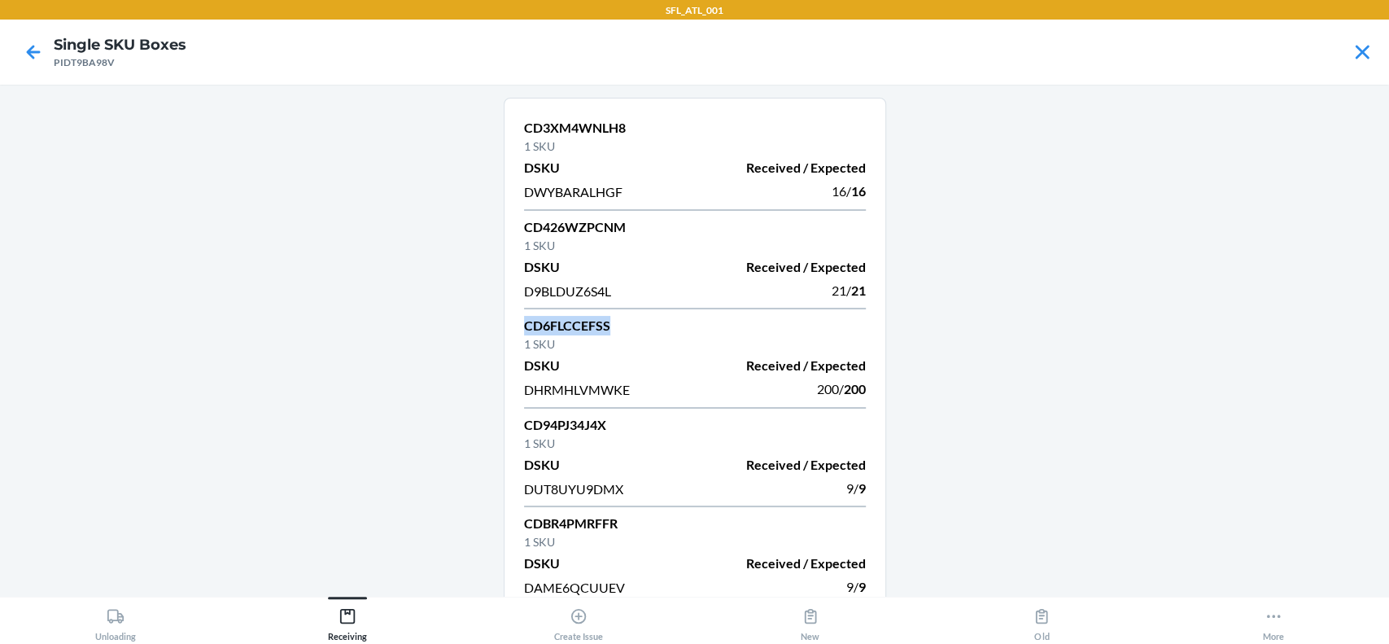
drag, startPoint x: 619, startPoint y: 328, endPoint x: 487, endPoint y: 333, distance: 131.9
click at [487, 333] on main "CD3XM4WNLH8 1 SKU DSKU Received / Expected DWYBARALHGF 16 / 16 CD426WZPCNM 1 SK…" at bounding box center [694, 340] width 1389 height 511
copy p "CD6FLCCEFSS"
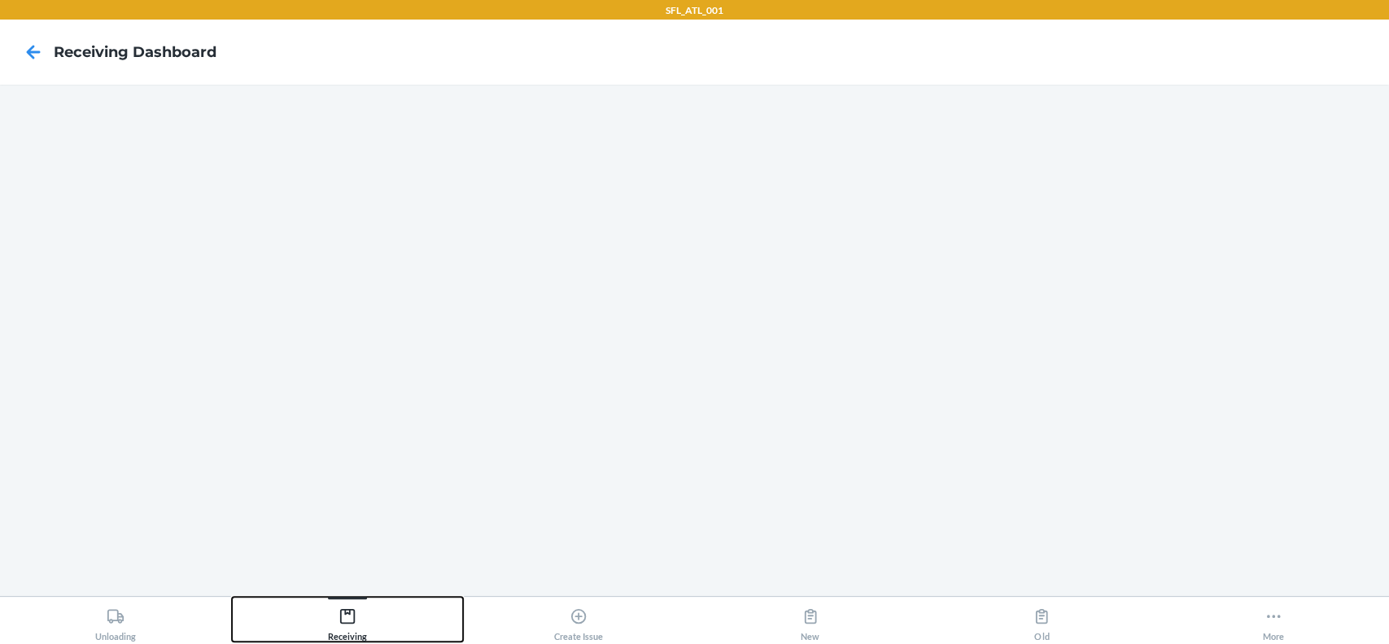
click at [338, 615] on icon at bounding box center [347, 616] width 18 height 18
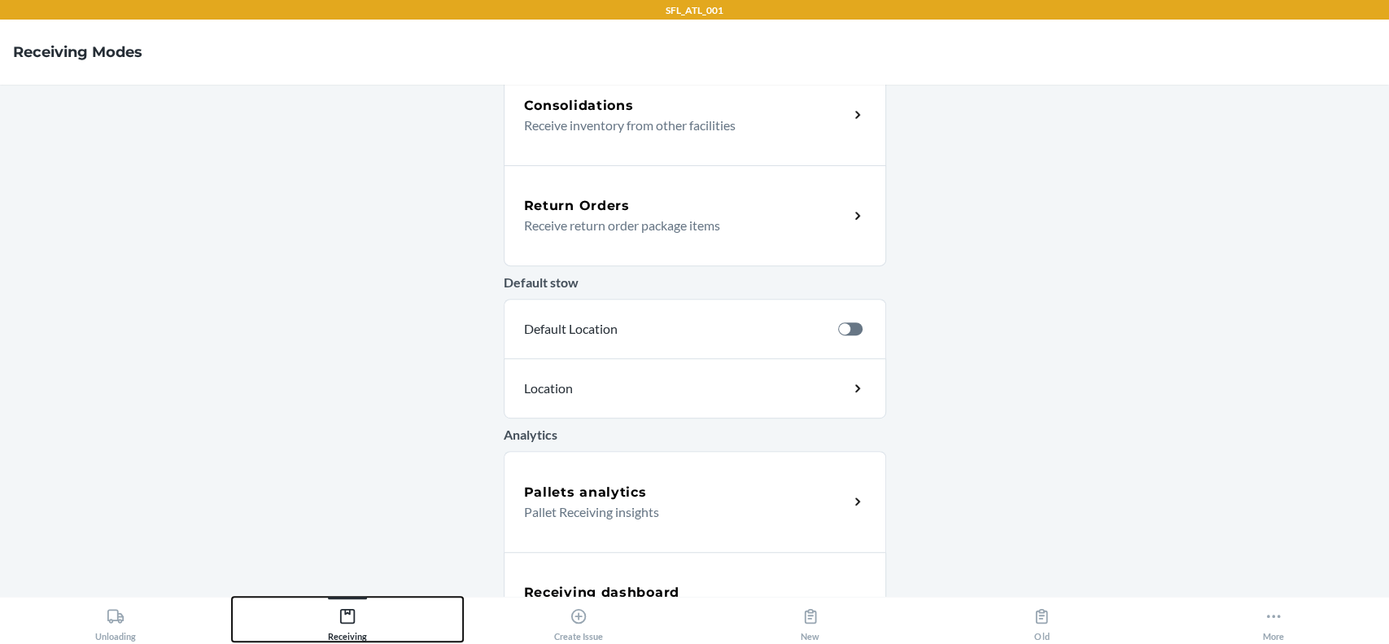
scroll to position [490, 0]
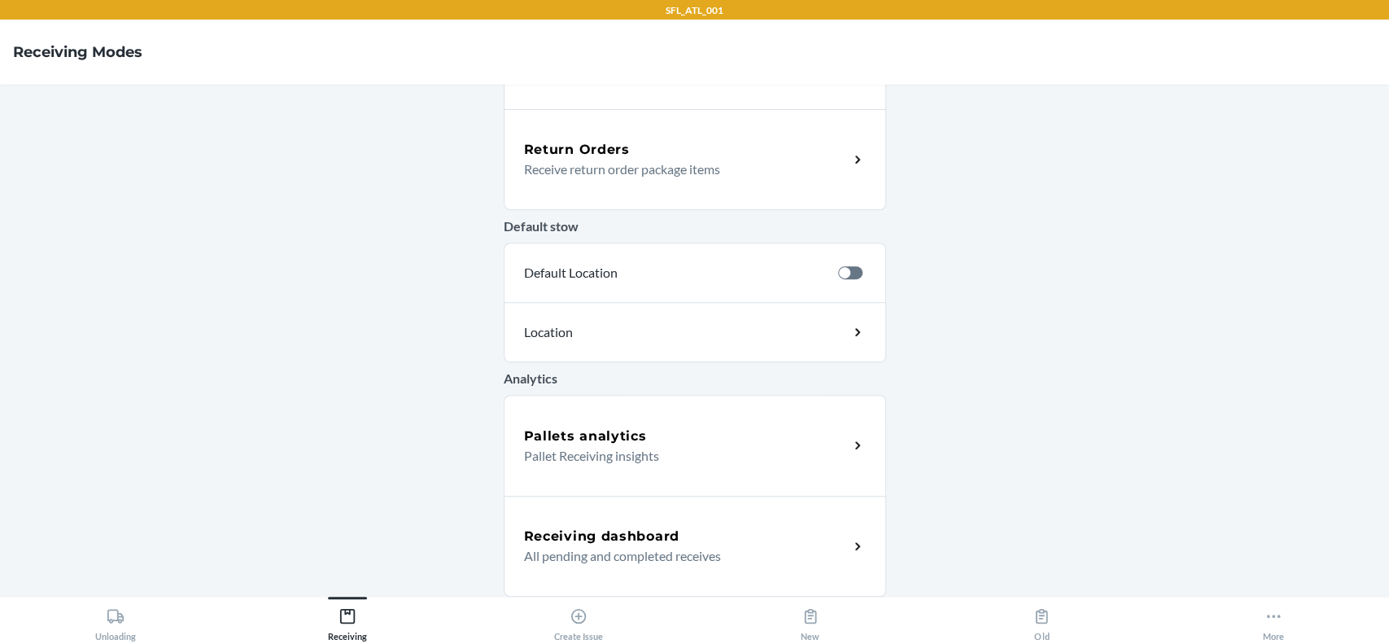
click at [621, 537] on h5 "Receiving dashboard" at bounding box center [601, 536] width 155 height 20
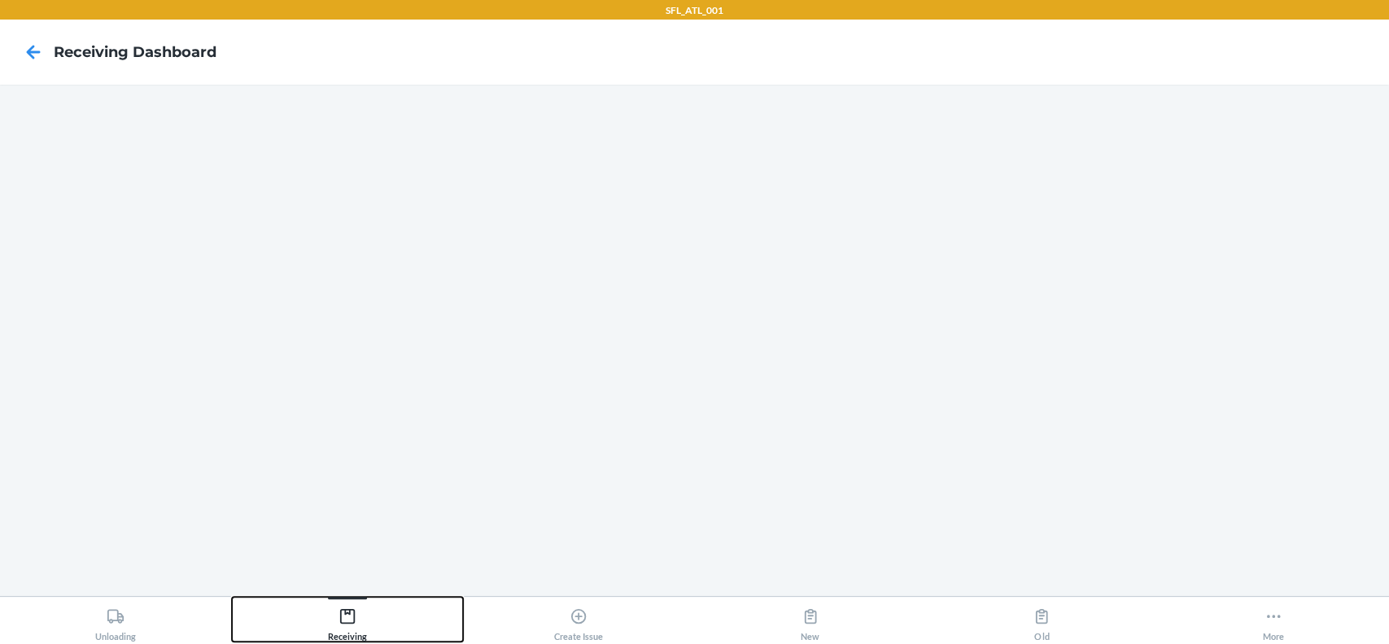
drag, startPoint x: 332, startPoint y: 628, endPoint x: 337, endPoint y: 620, distance: 9.5
click at [333, 627] on div "Receiving" at bounding box center [347, 620] width 39 height 41
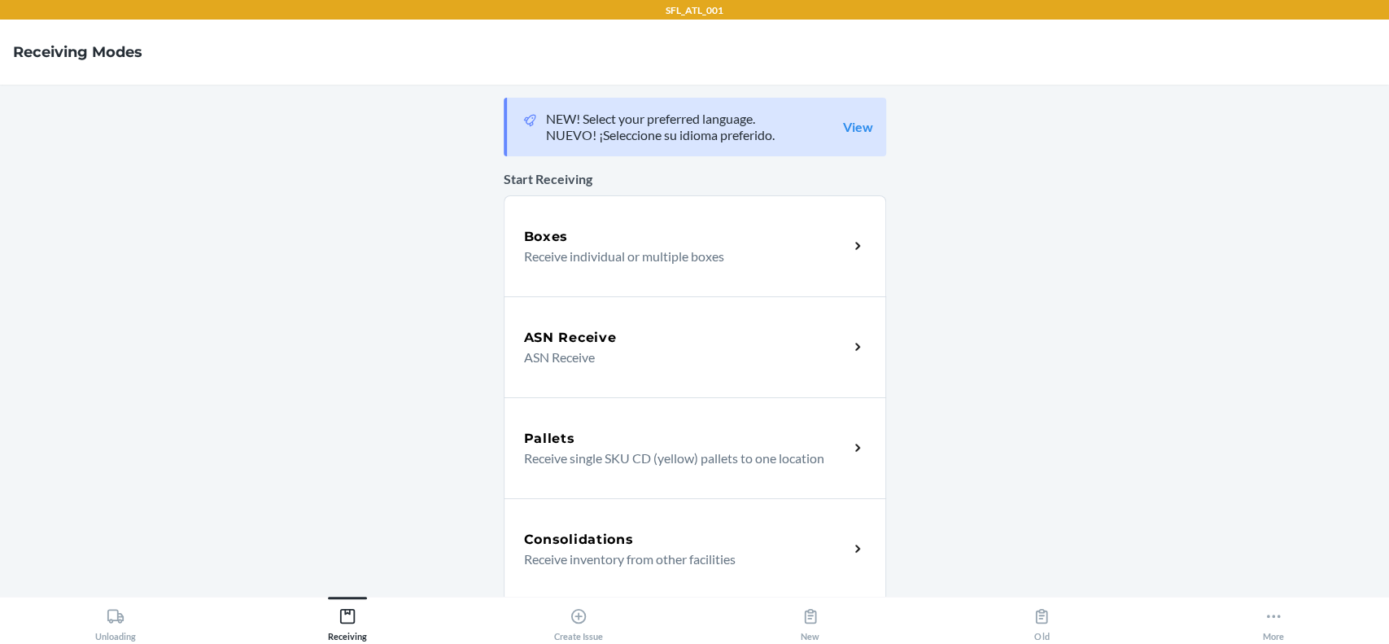
click at [583, 271] on div "Boxes Receive individual or multiple boxes" at bounding box center [695, 245] width 382 height 101
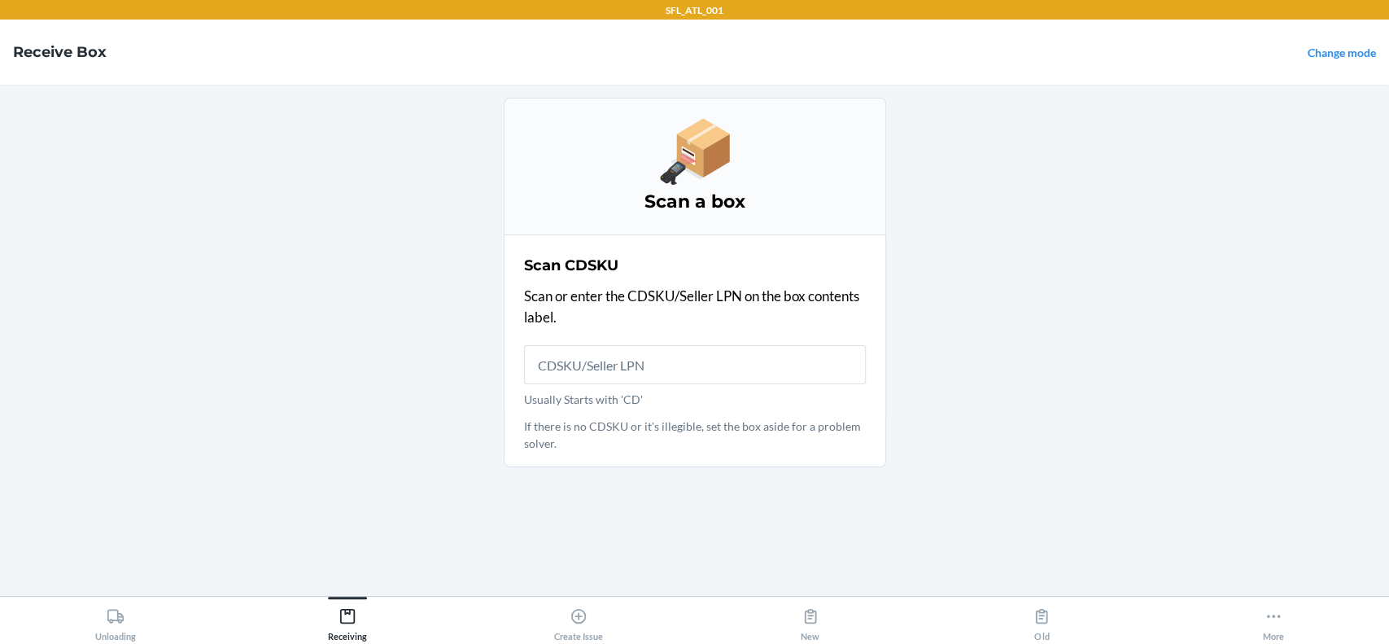
click at [649, 366] on input "Usually Starts with 'CD'" at bounding box center [695, 364] width 342 height 39
type input "CDV74DARVV6"
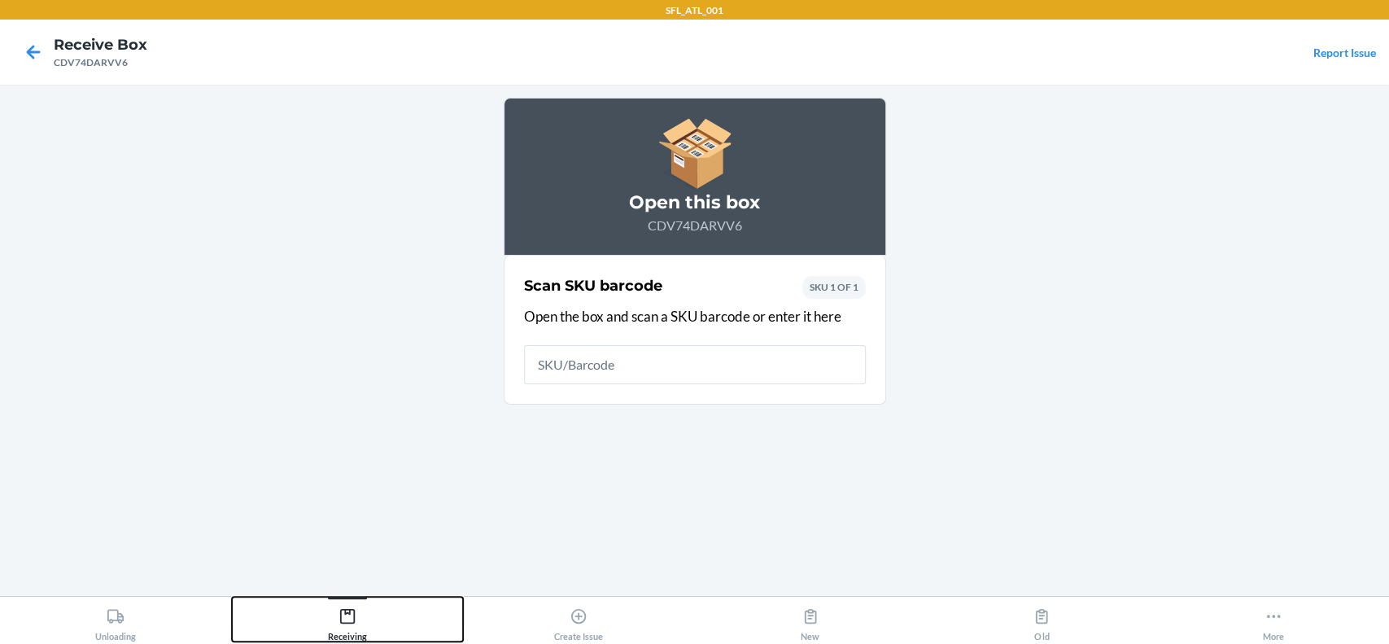
click at [330, 606] on div "Receiving" at bounding box center [347, 620] width 39 height 41
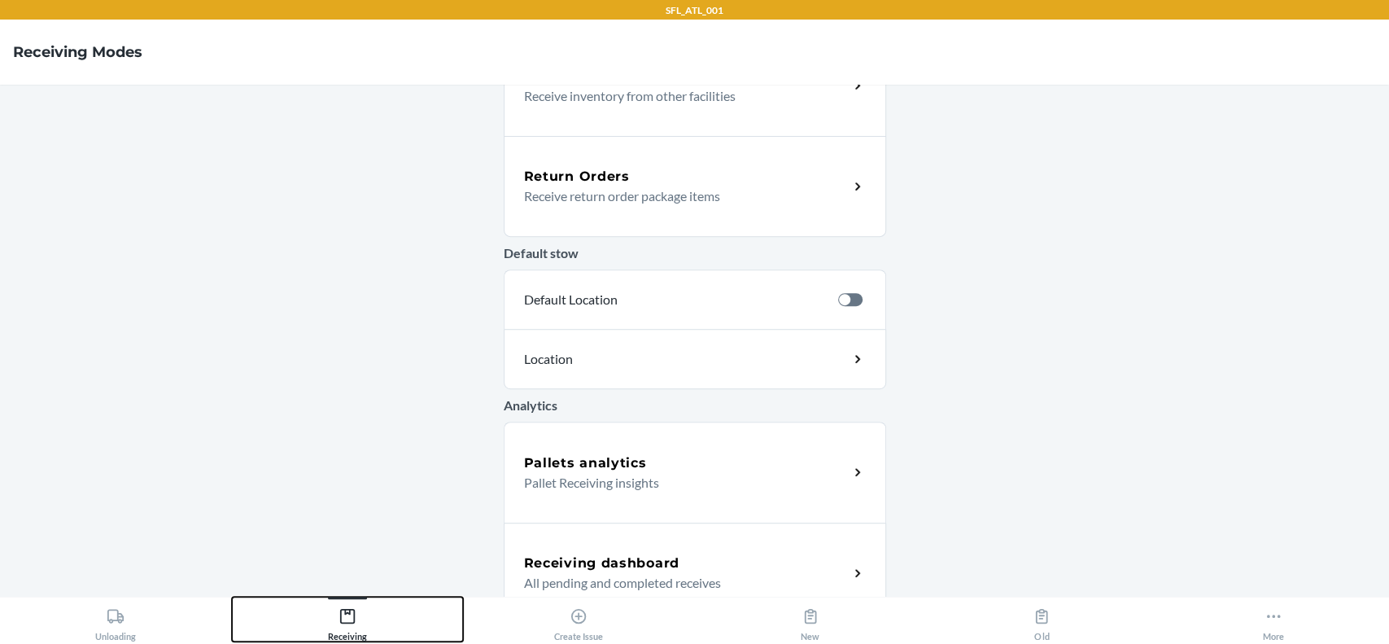
scroll to position [490, 0]
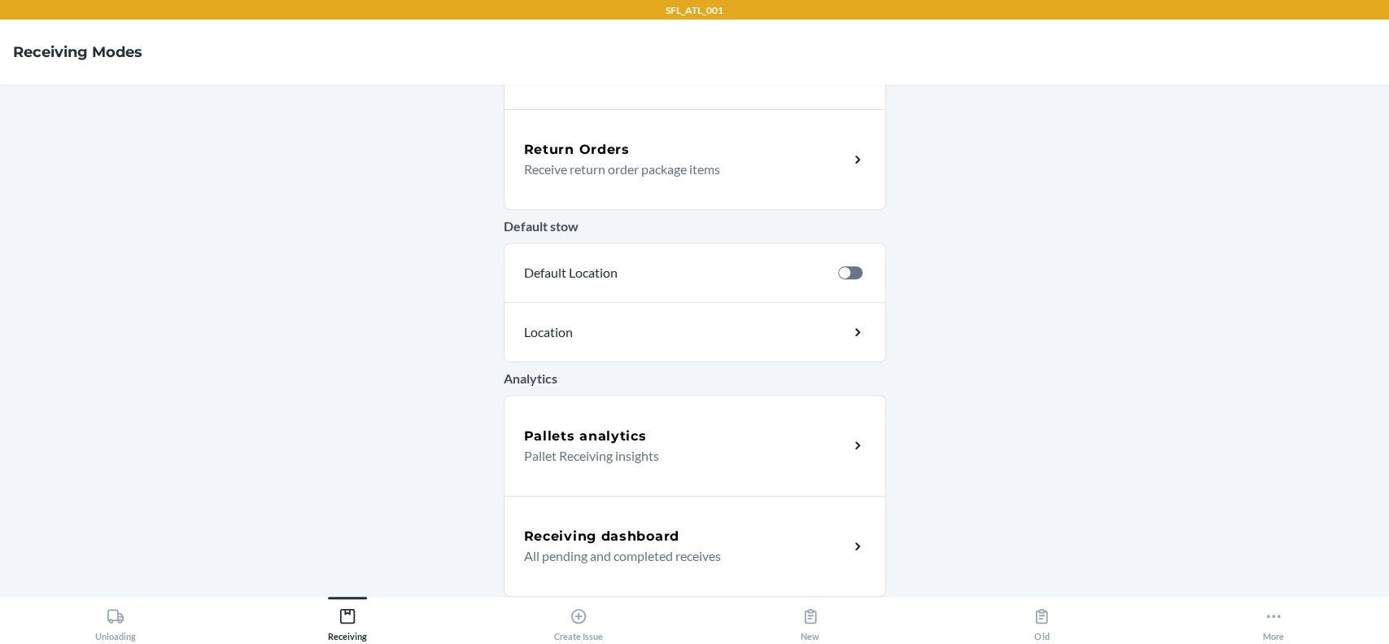
click at [620, 469] on div "Pallets analytics Pallet Receiving insights" at bounding box center [695, 445] width 382 height 101
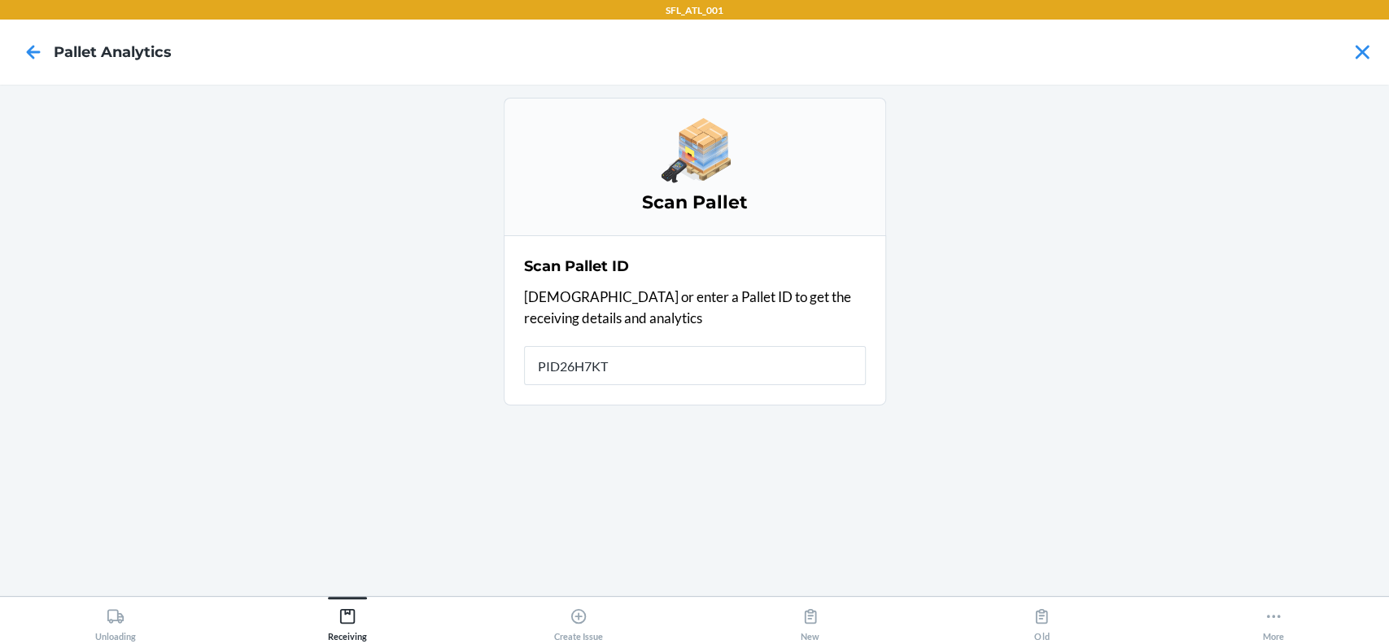
type input "PID26H7KTJ"
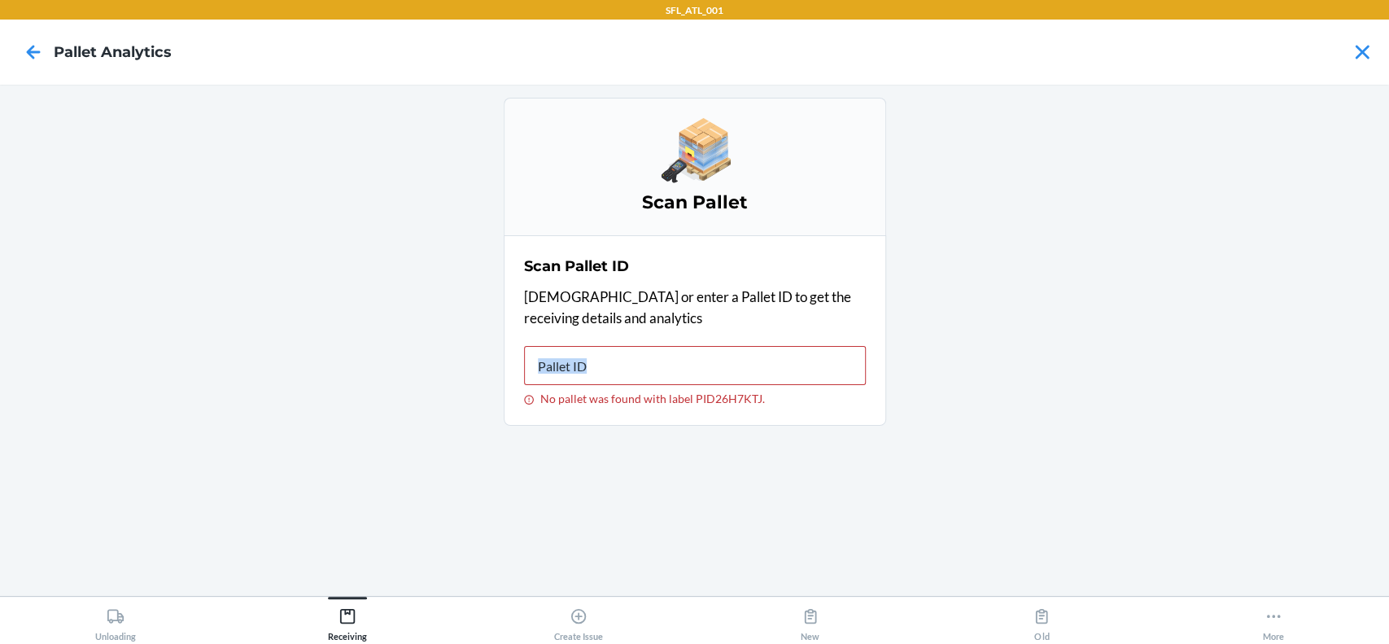
drag, startPoint x: 0, startPoint y: 373, endPoint x: 0, endPoint y: 348, distance: 24.4
click at [0, 348] on main "Scan Pallet Scan Pallet ID Scan or enter a Pallet ID to get the receiving detai…" at bounding box center [694, 340] width 1389 height 511
drag, startPoint x: 360, startPoint y: 622, endPoint x: 371, endPoint y: 602, distance: 22.6
click at [365, 613] on div "Receiving" at bounding box center [347, 620] width 39 height 41
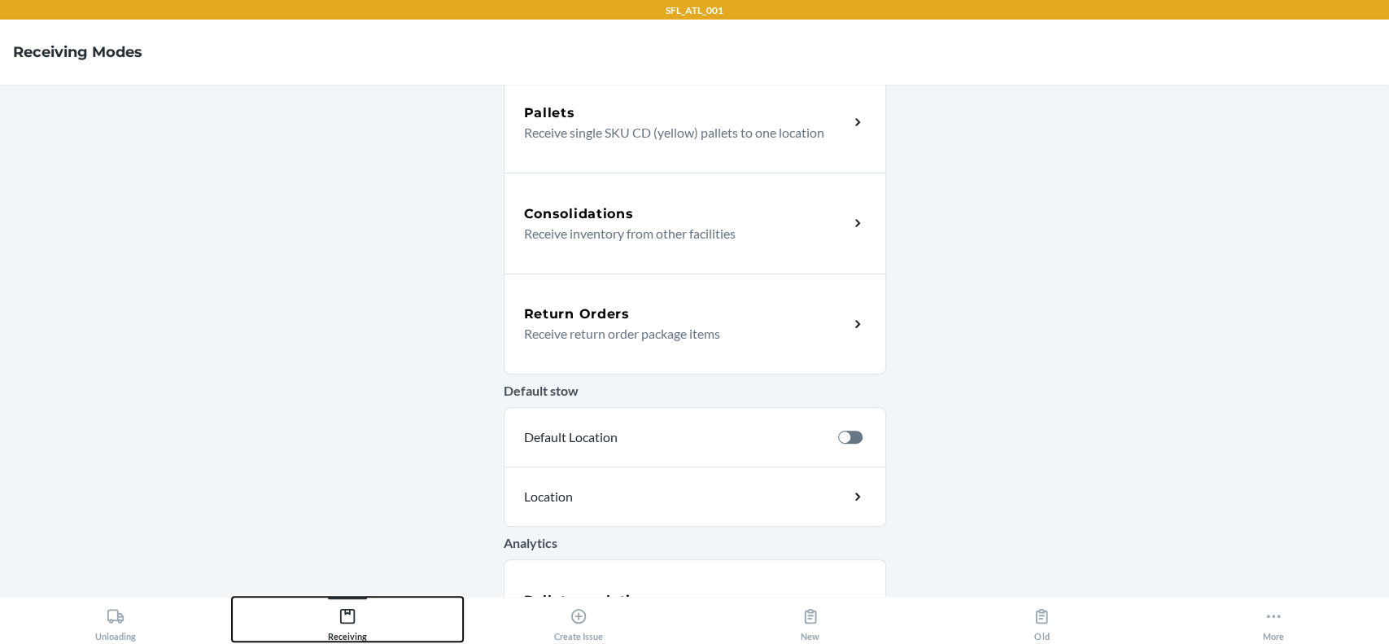
scroll to position [490, 0]
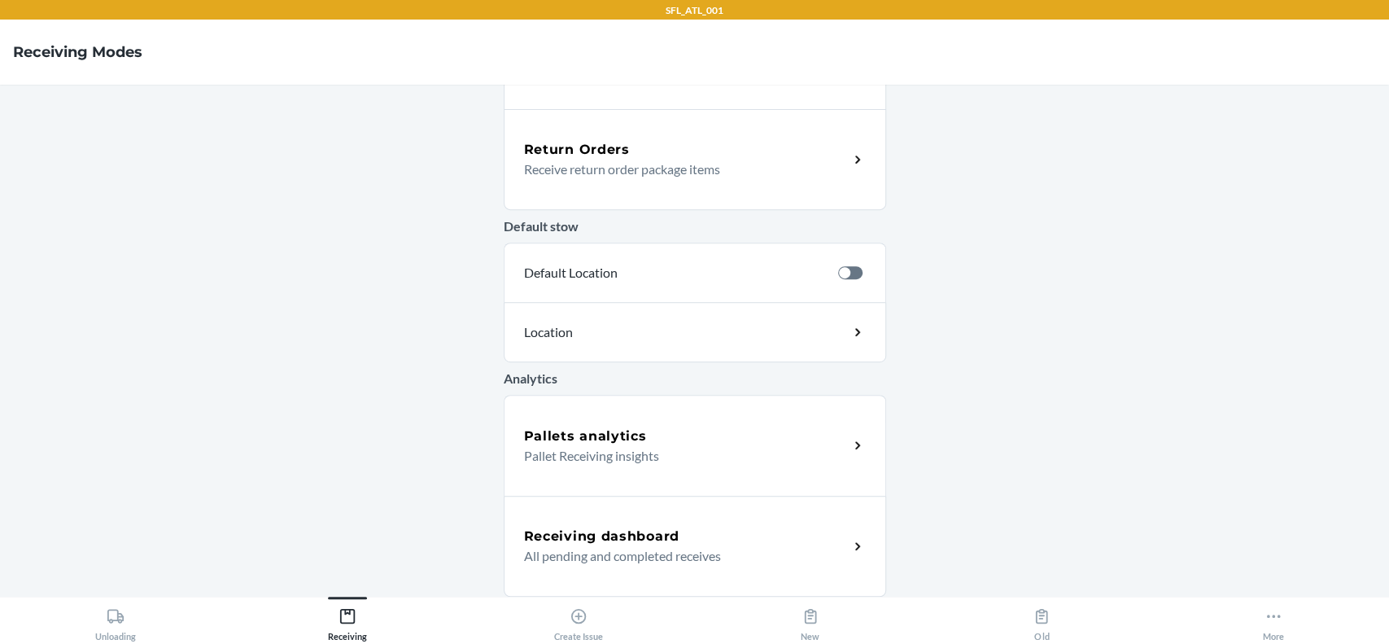
click at [699, 513] on div "Receiving dashboard All pending and completed receives" at bounding box center [695, 546] width 382 height 101
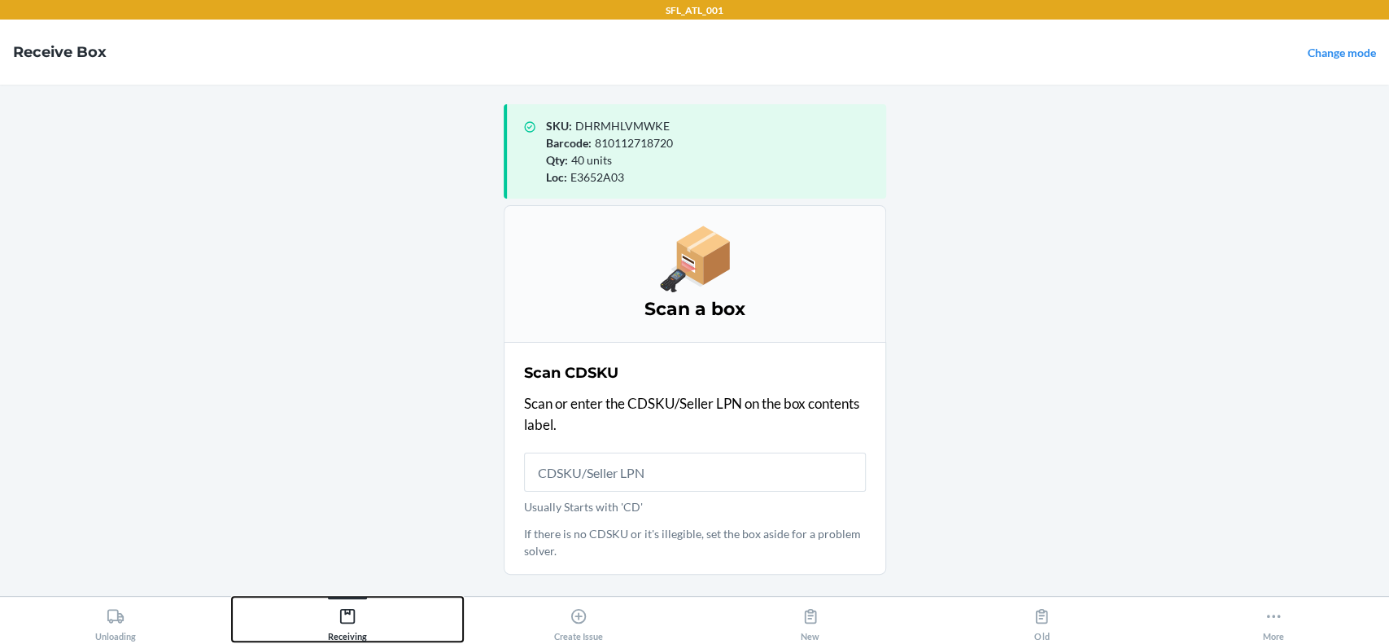
click at [315, 622] on button "Receiving" at bounding box center [348, 618] width 232 height 45
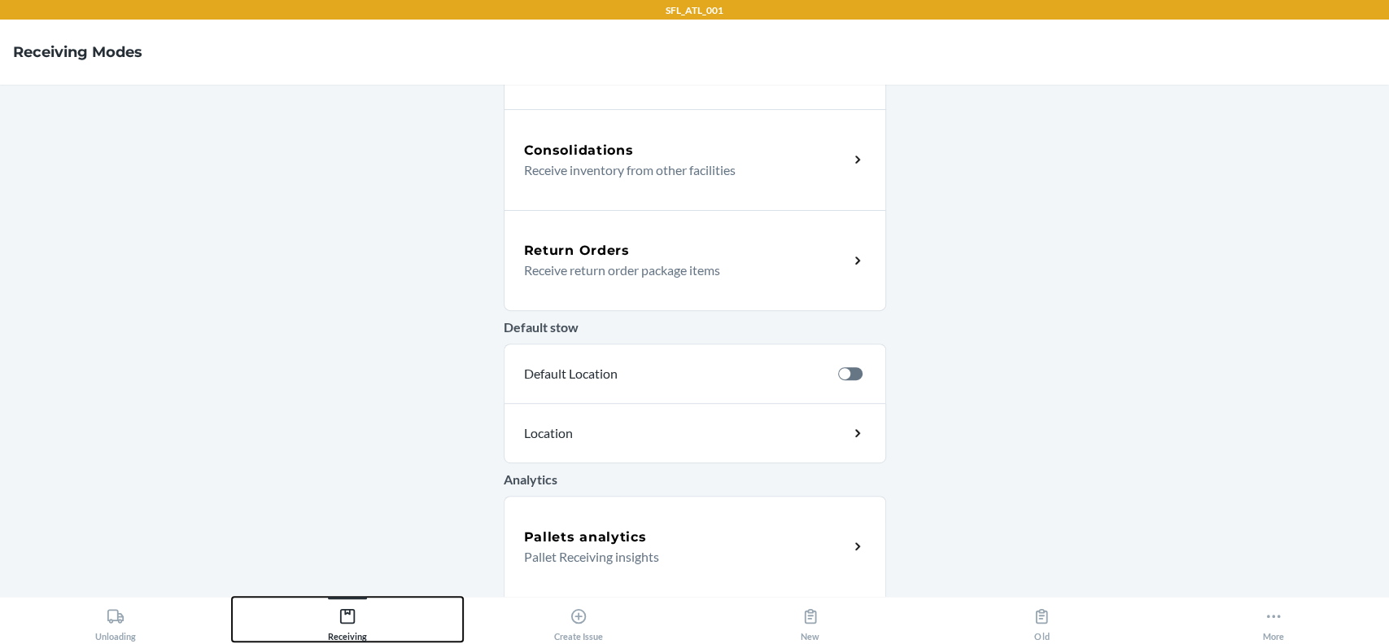
scroll to position [490, 0]
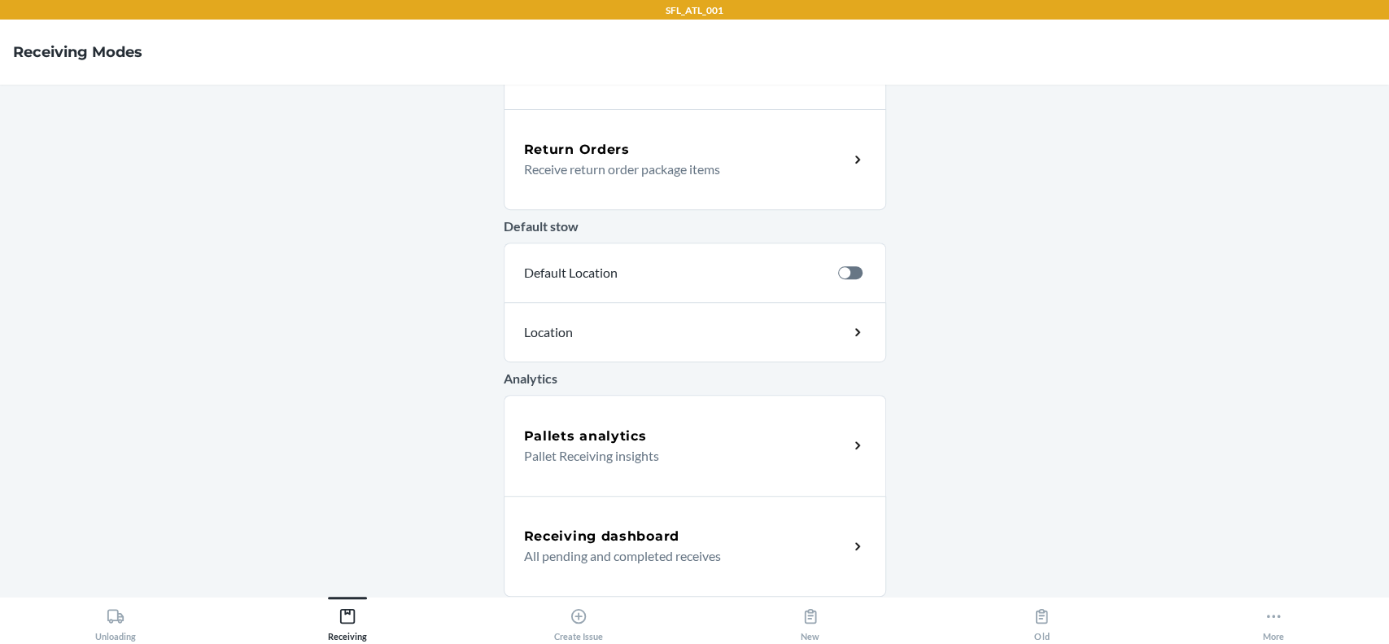
click at [707, 460] on p "Pallet Receiving insights" at bounding box center [680, 456] width 312 height 20
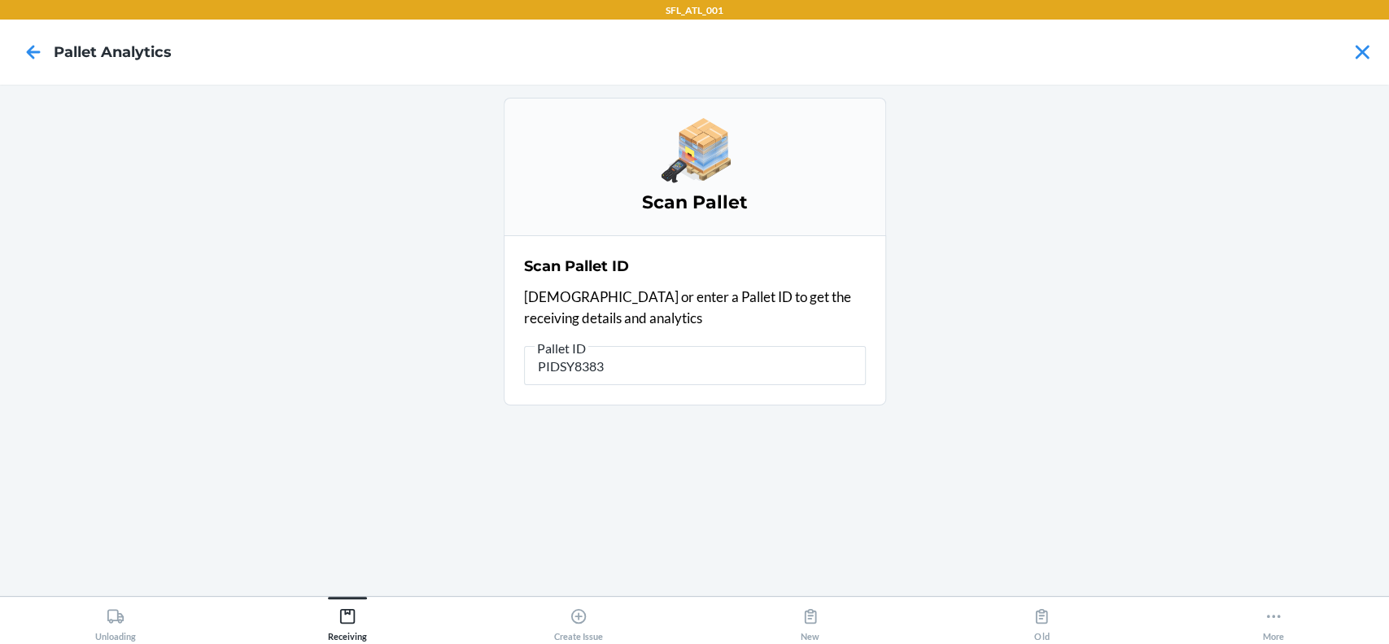
type input "PIDSY8383B"
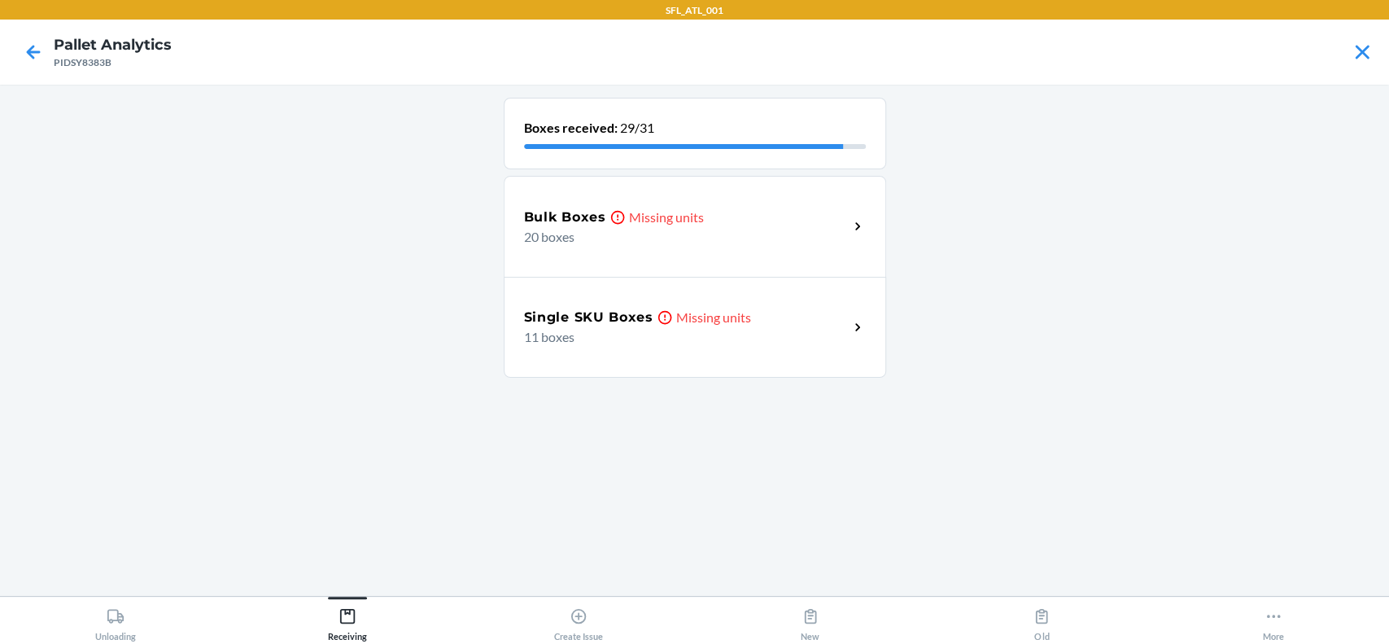
click at [753, 256] on div "Bulk Boxes Missing units 20 boxes" at bounding box center [695, 226] width 382 height 101
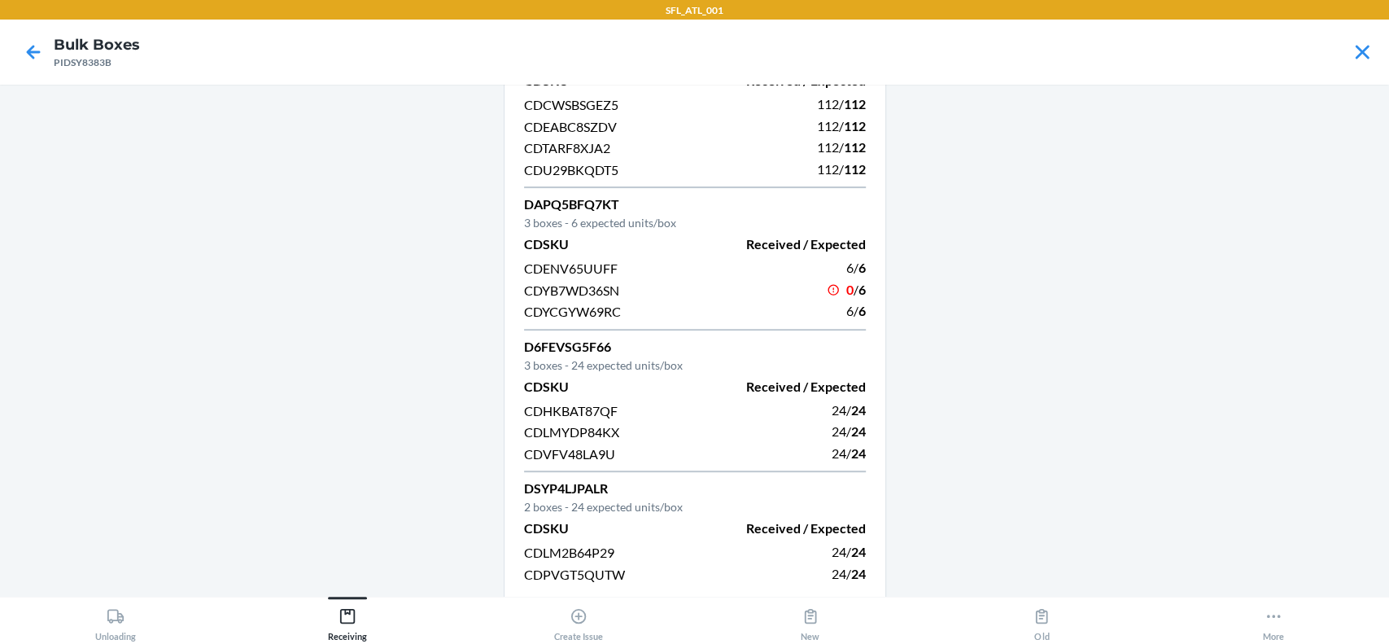
scroll to position [421, 0]
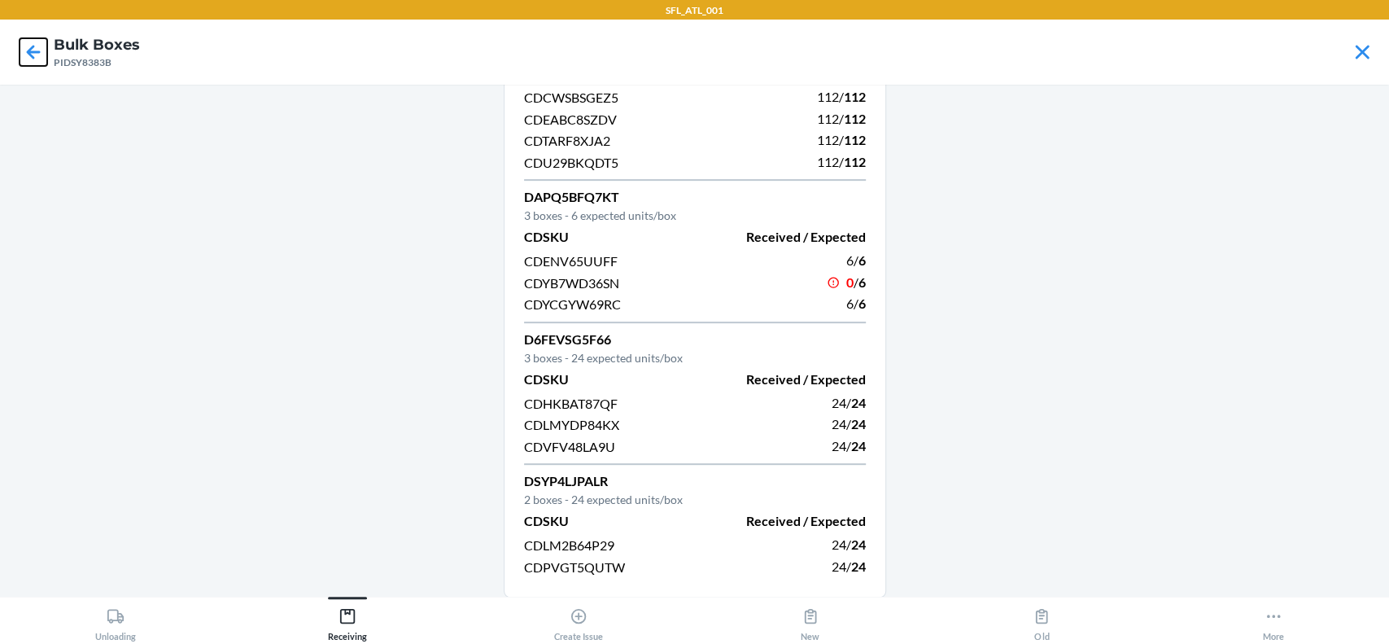
click at [26, 52] on icon at bounding box center [34, 52] width 28 height 28
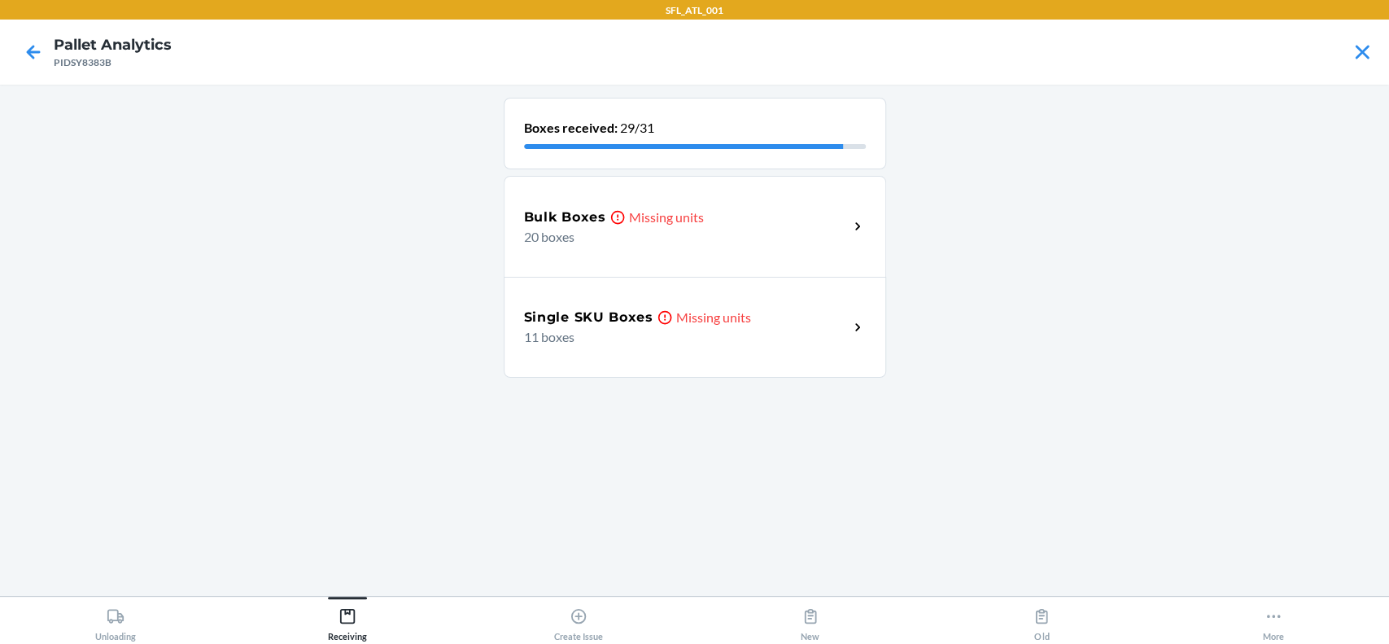
click at [774, 338] on p "11 boxes" at bounding box center [680, 337] width 312 height 20
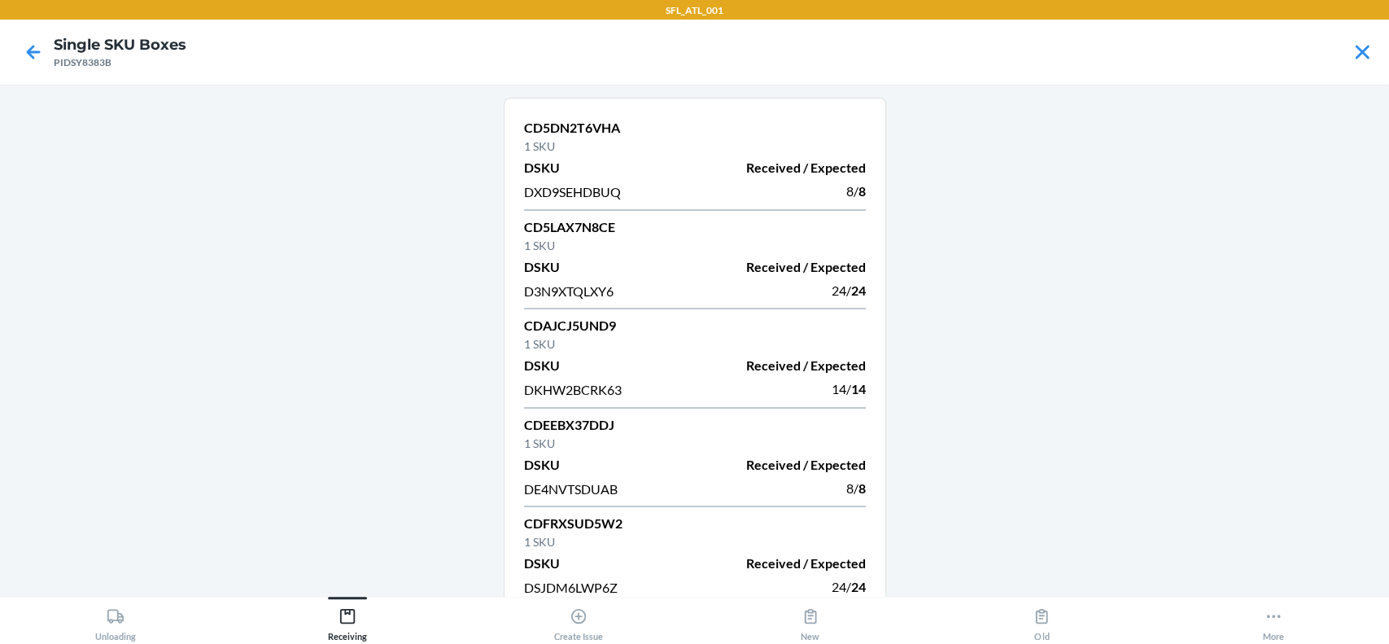
click at [34, 66] on div at bounding box center [33, 52] width 41 height 41
click at [31, 44] on icon at bounding box center [34, 52] width 28 height 28
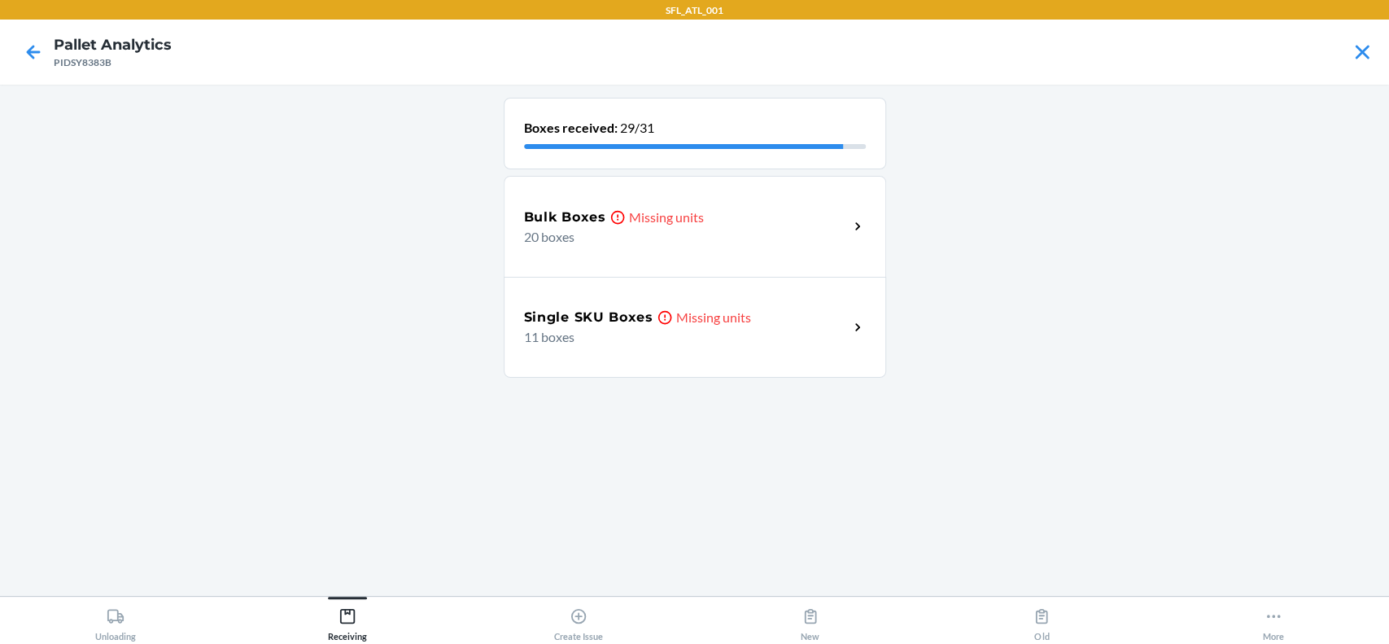
click at [714, 208] on div "Bulk Boxes Missing units" at bounding box center [686, 217] width 325 height 20
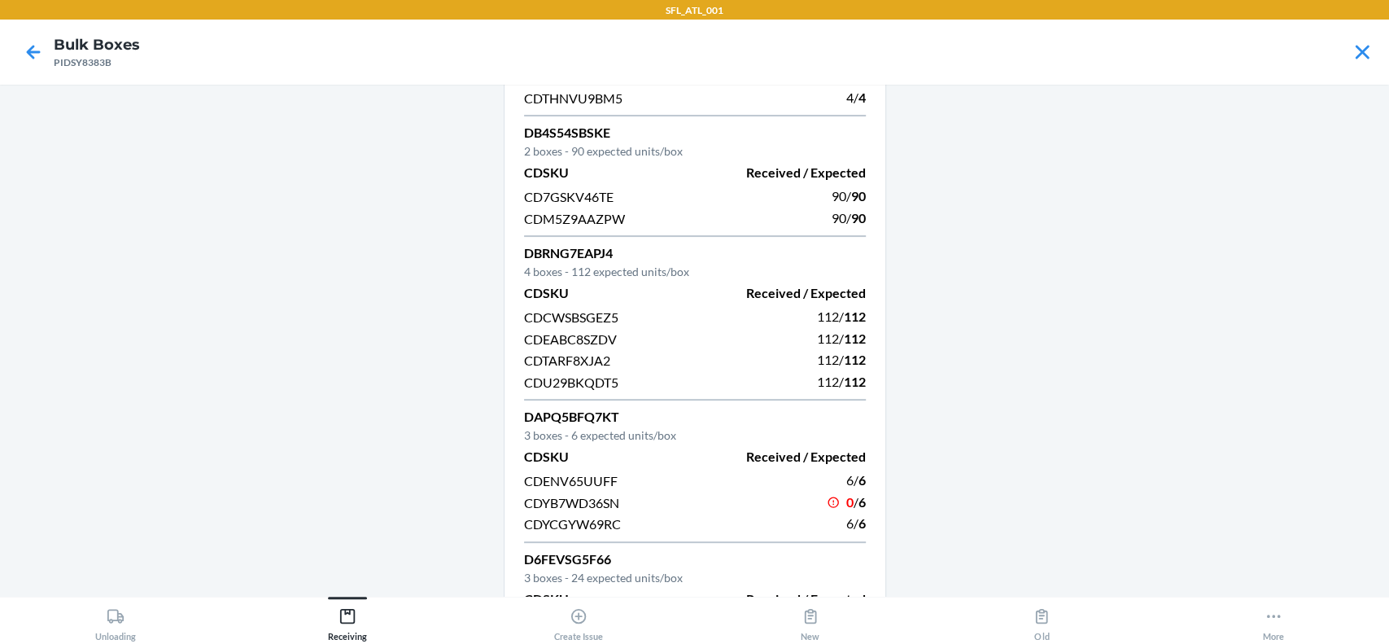
scroll to position [216, 0]
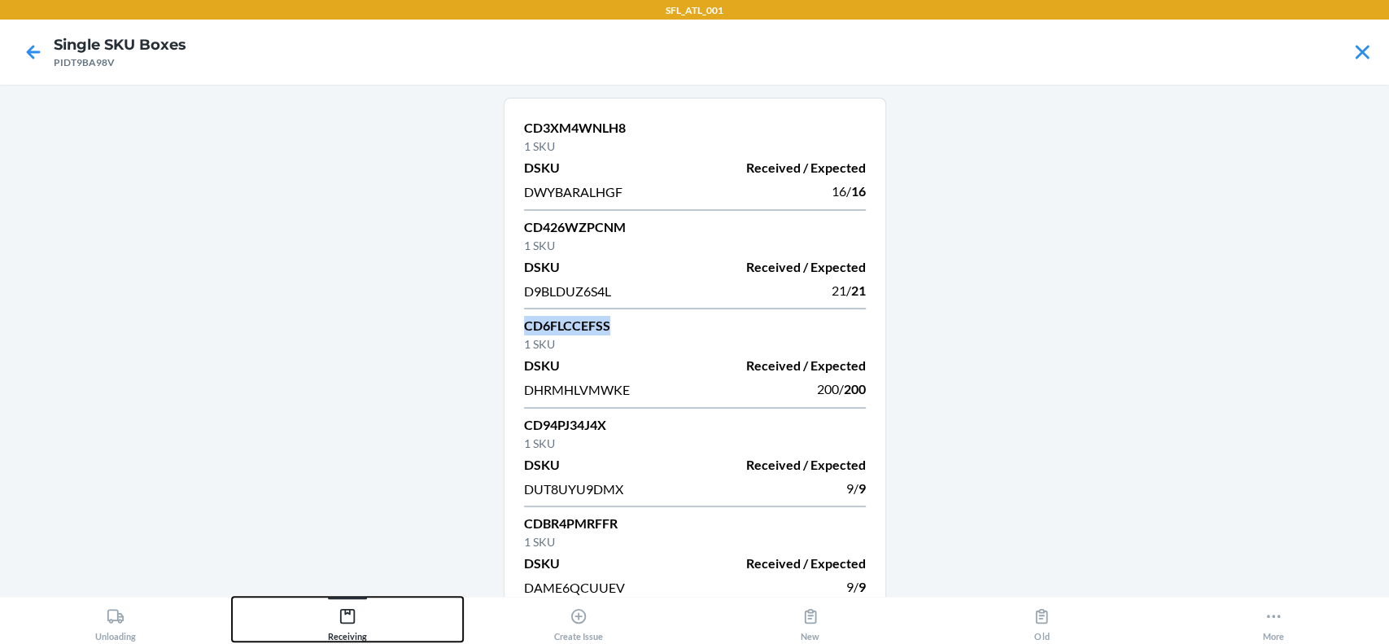
click at [359, 616] on div "Receiving" at bounding box center [347, 620] width 39 height 41
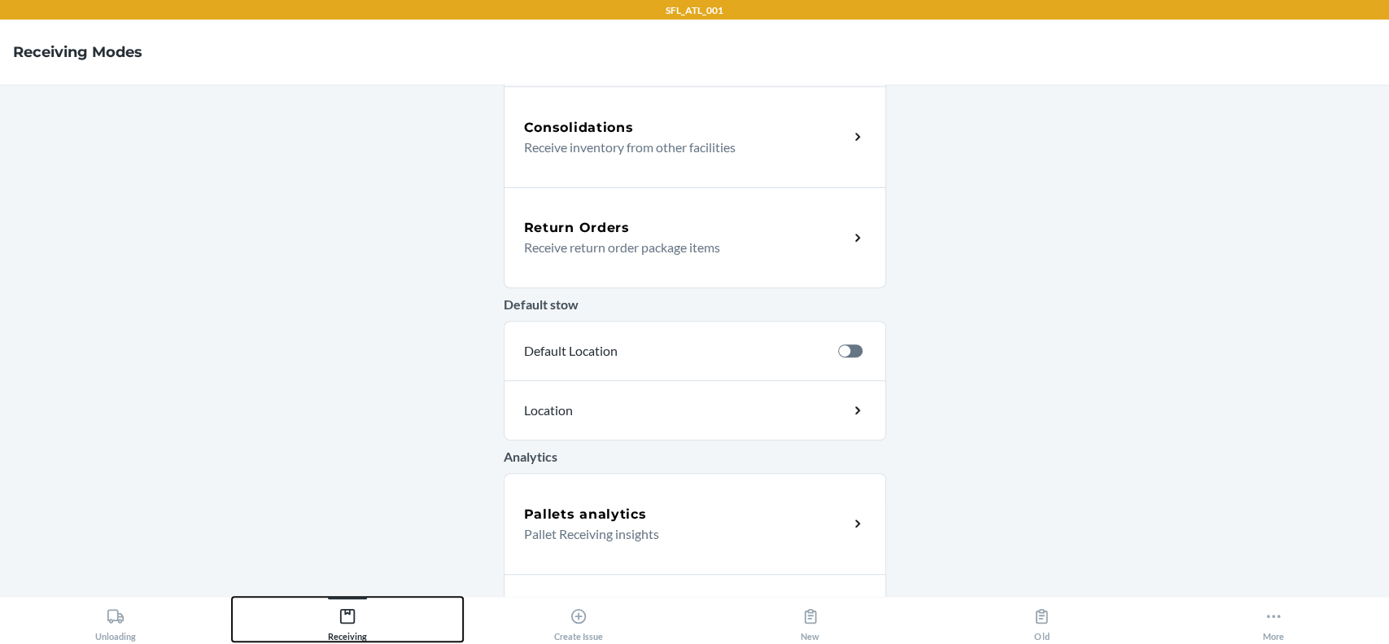
scroll to position [434, 0]
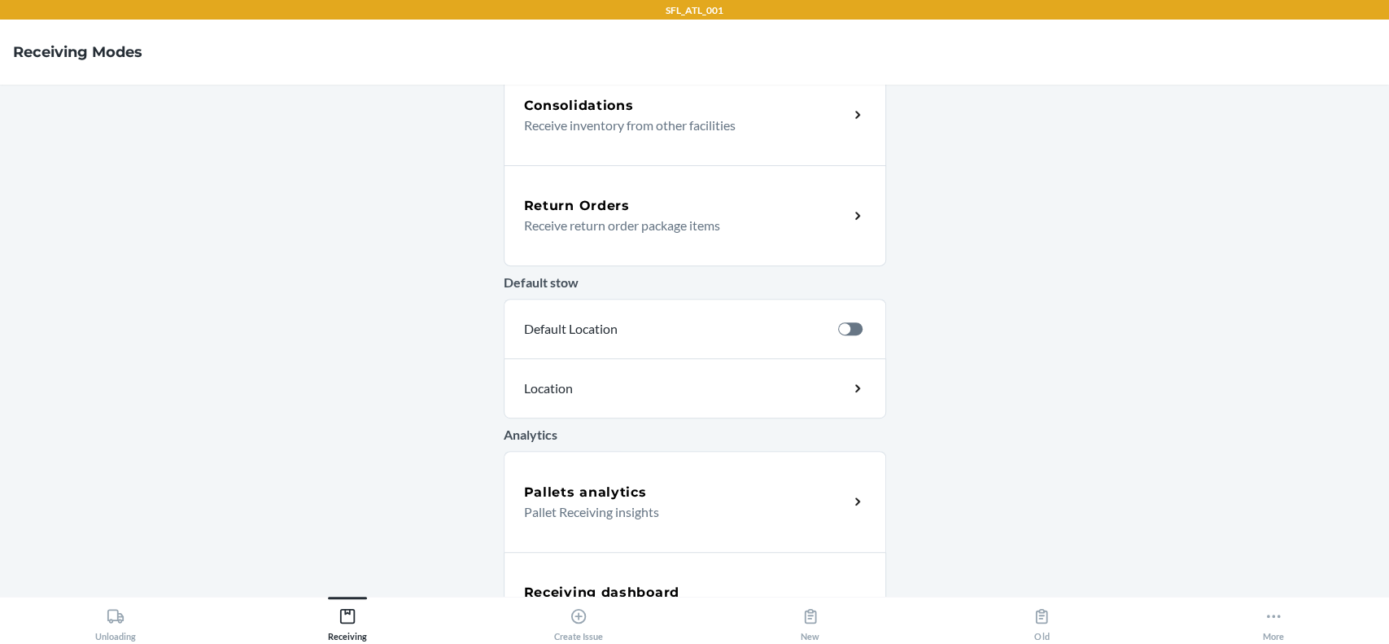
click at [670, 490] on div "Pallets analytics" at bounding box center [686, 493] width 325 height 20
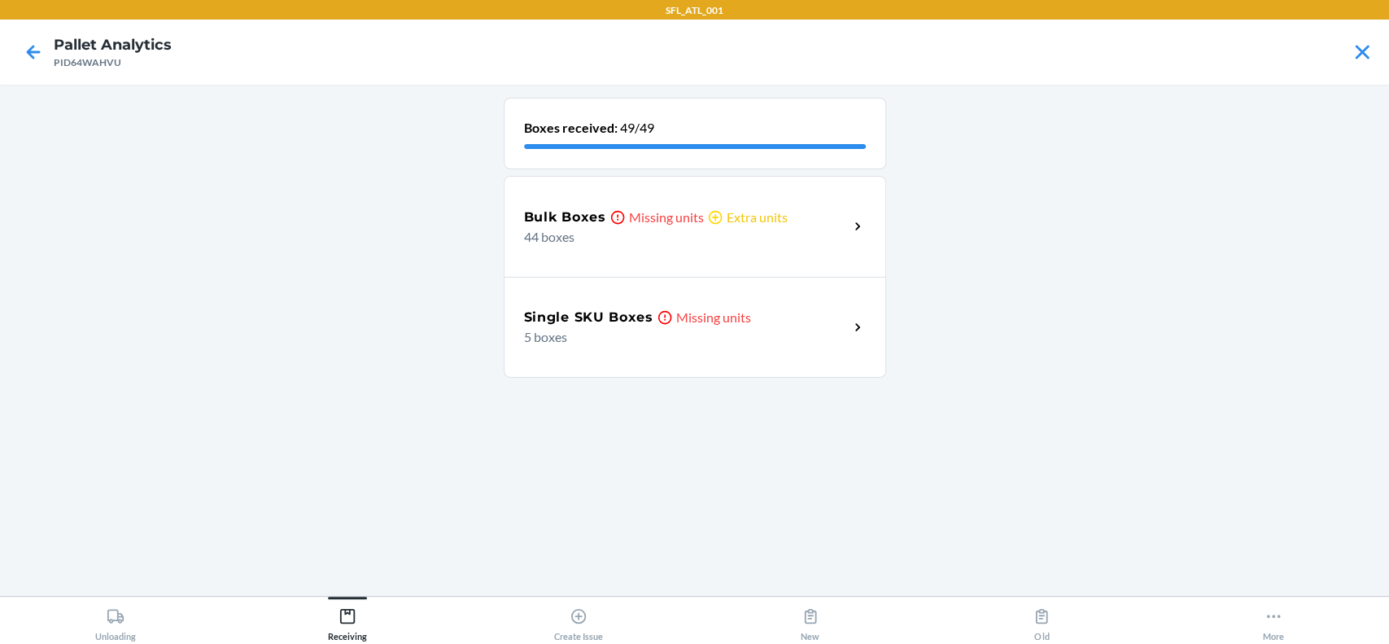
click at [742, 257] on div "Bulk Boxes Missing units Extra units 44 boxes" at bounding box center [695, 226] width 382 height 101
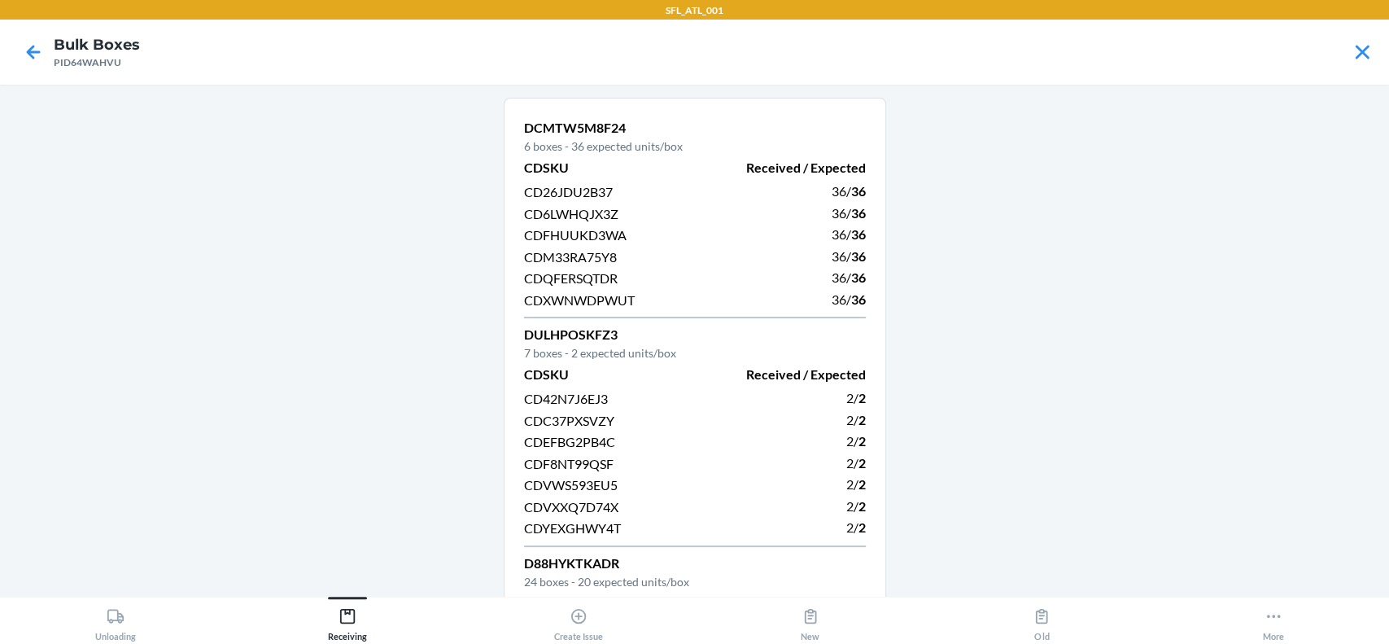
click at [28, 36] on div at bounding box center [33, 52] width 41 height 41
click at [38, 44] on icon at bounding box center [34, 52] width 28 height 28
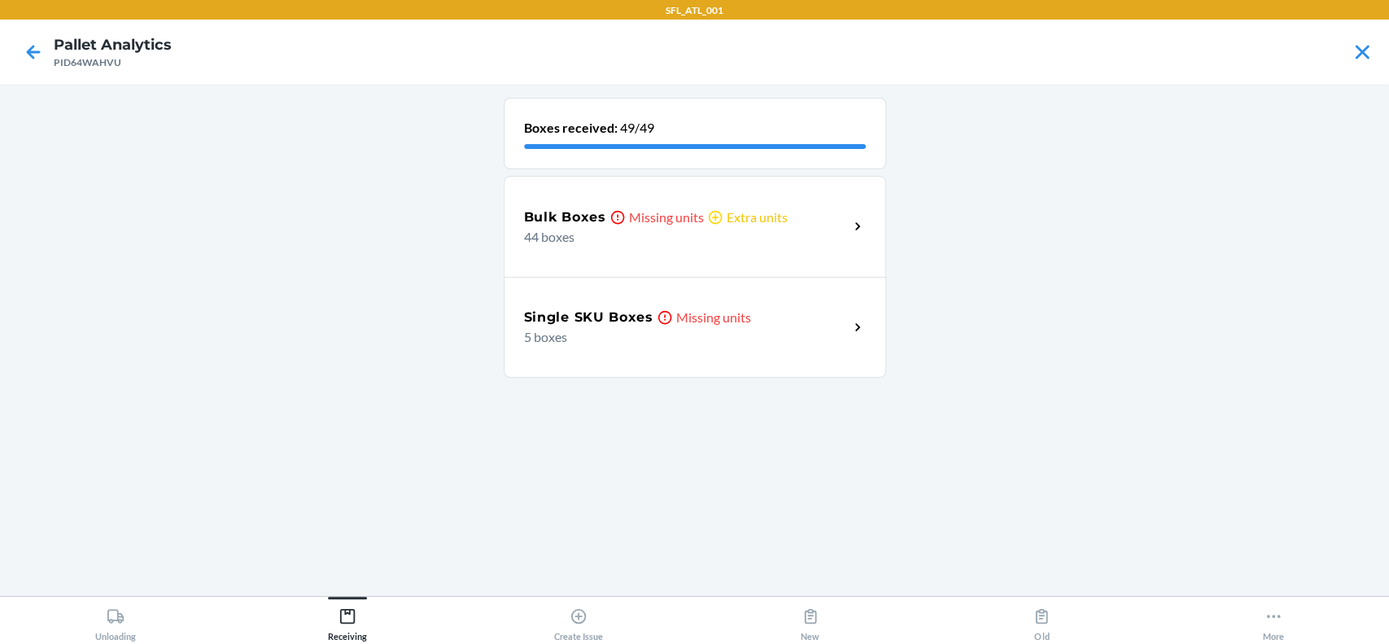
click at [611, 323] on h5 "Single SKU Boxes" at bounding box center [588, 318] width 129 height 20
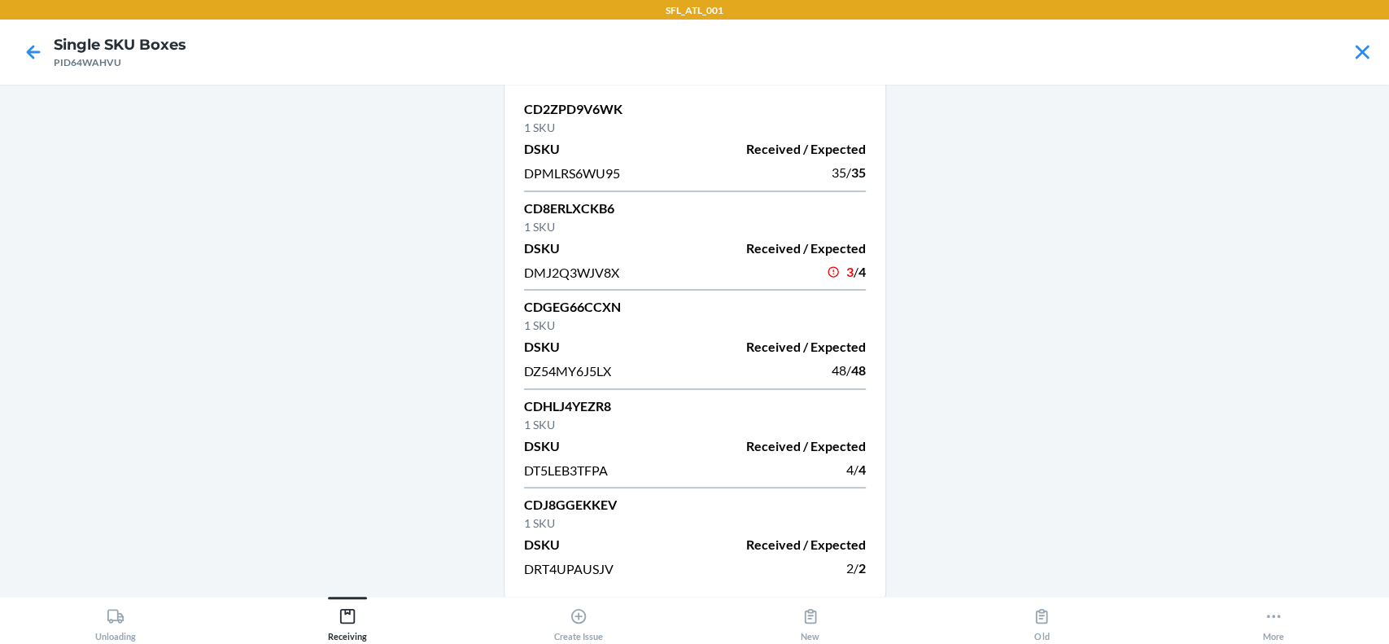
scroll to position [20, 0]
click at [26, 49] on icon at bounding box center [34, 52] width 28 height 28
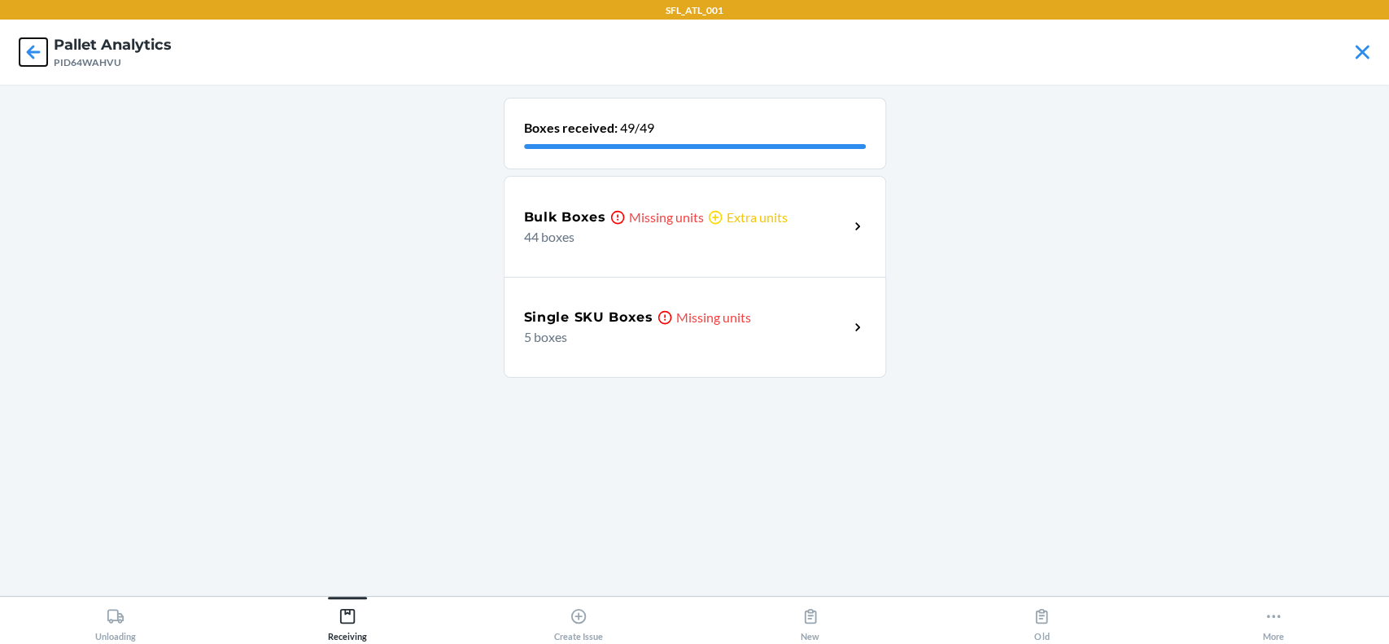
click at [39, 41] on icon at bounding box center [34, 52] width 28 height 28
click at [710, 242] on p "14 boxes" at bounding box center [680, 237] width 312 height 20
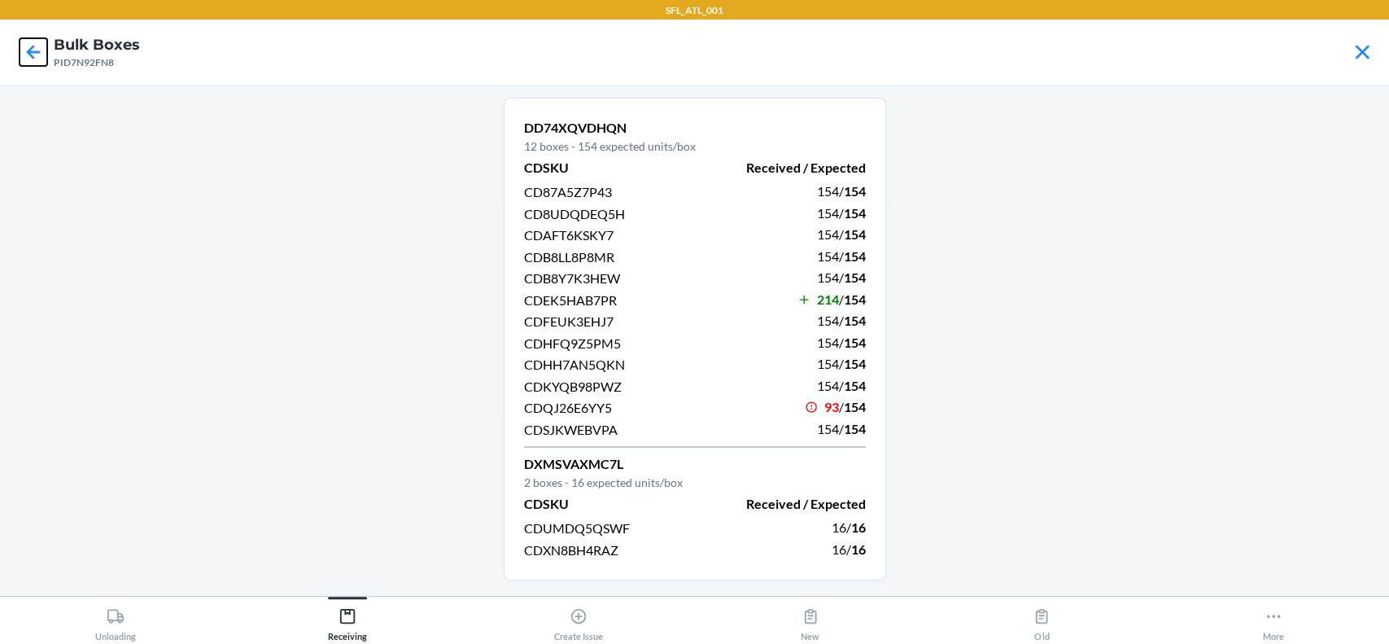
click at [39, 56] on icon at bounding box center [34, 52] width 28 height 28
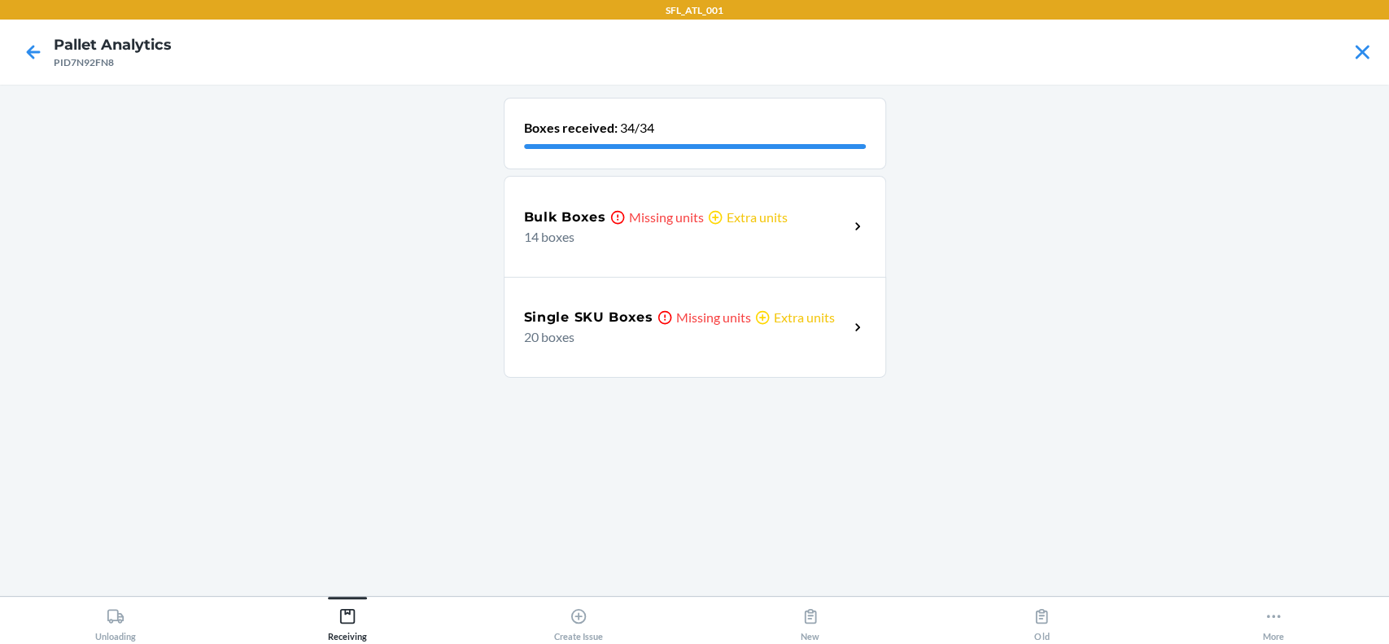
click at [838, 314] on div "Single SKU Boxes Missing units Extra units" at bounding box center [686, 318] width 325 height 20
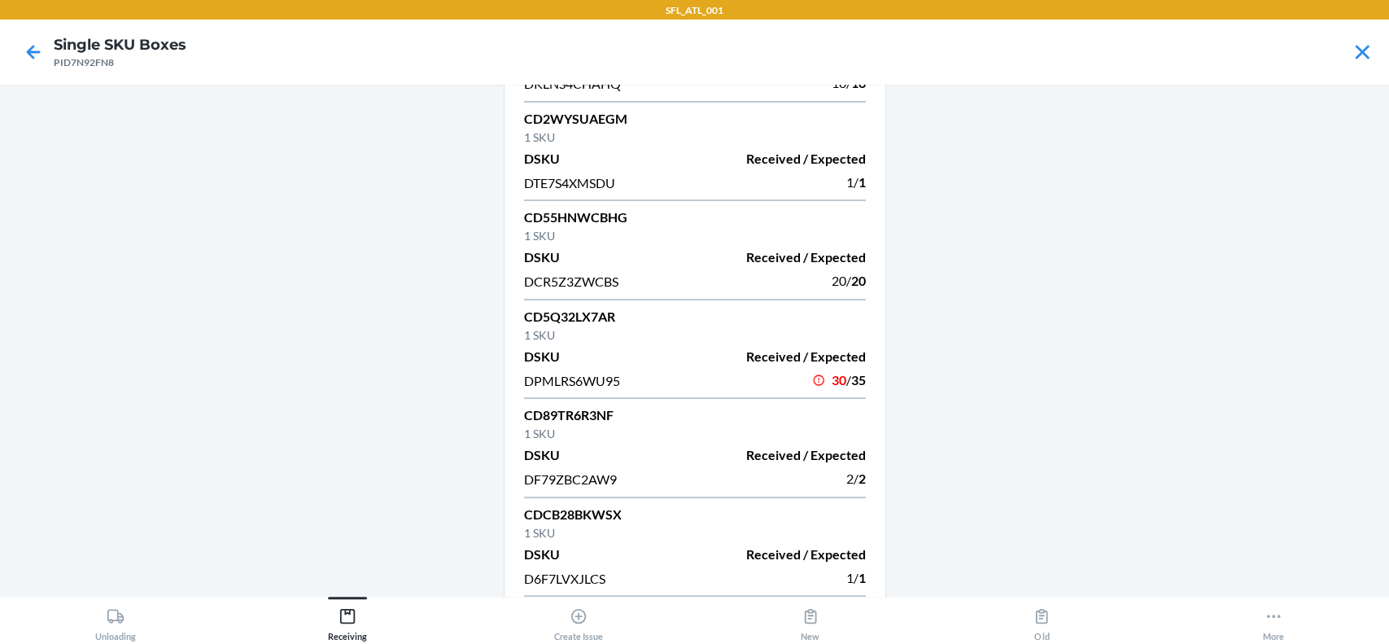
scroll to position [216, 0]
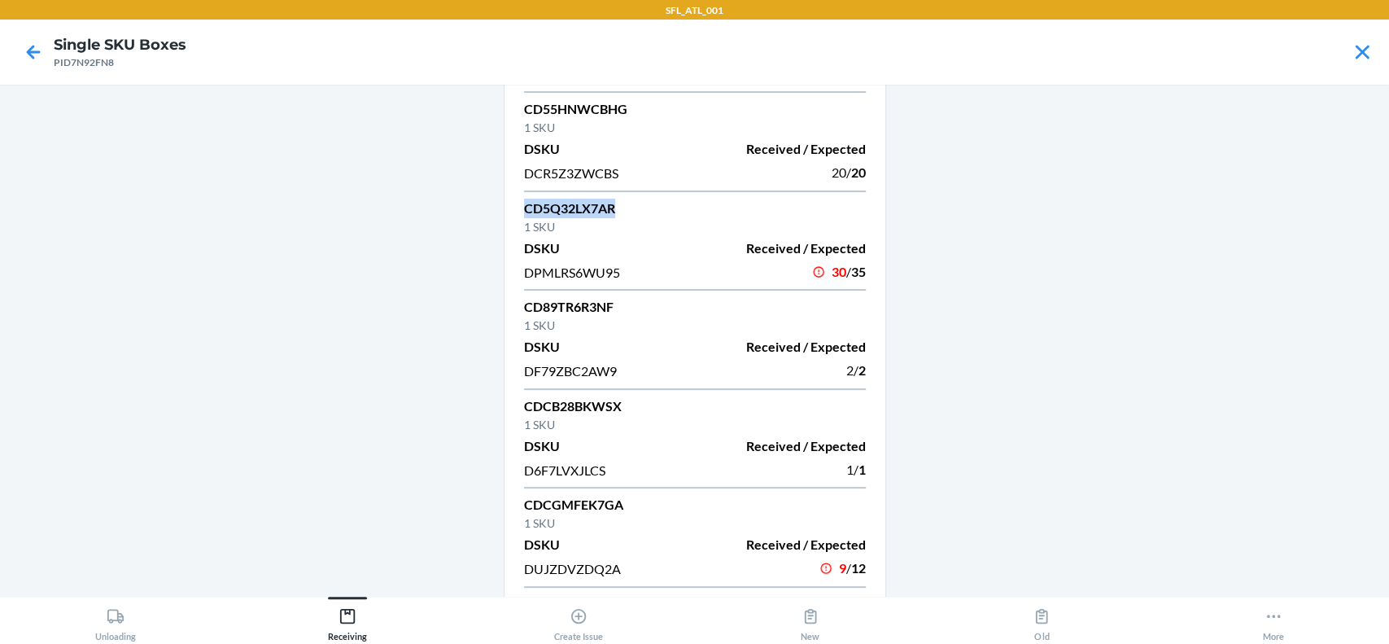
drag, startPoint x: 513, startPoint y: 203, endPoint x: 632, endPoint y: 196, distance: 119.0
copy p "CD5Q32LX7AR"
